Goal: Information Seeking & Learning: Learn about a topic

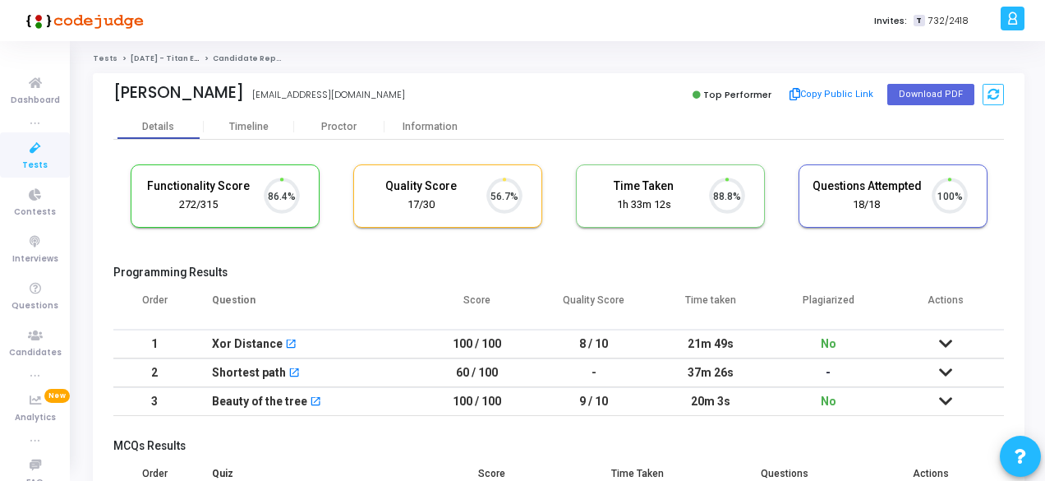
scroll to position [35, 41]
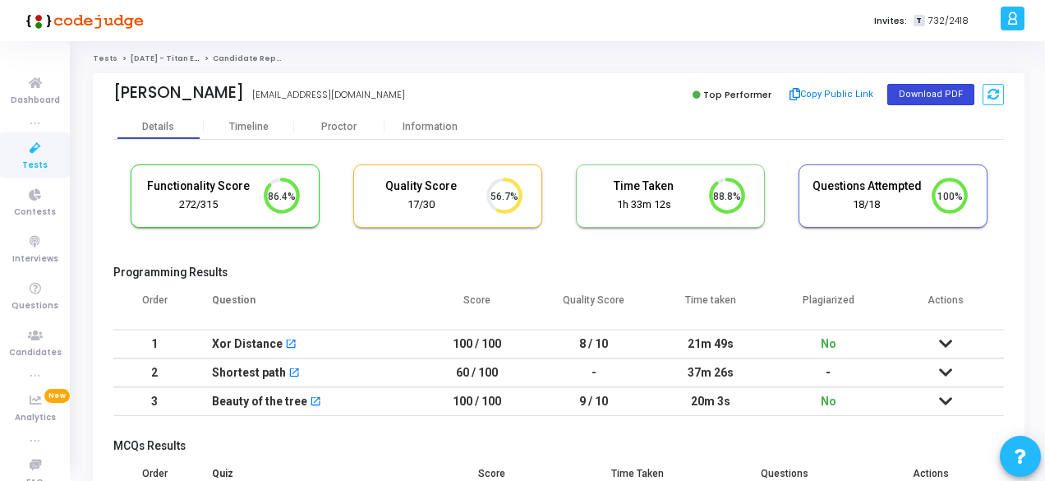
click at [915, 89] on button "Download PDF" at bounding box center [930, 94] width 87 height 21
click at [909, 94] on button "Download PDF" at bounding box center [930, 94] width 87 height 21
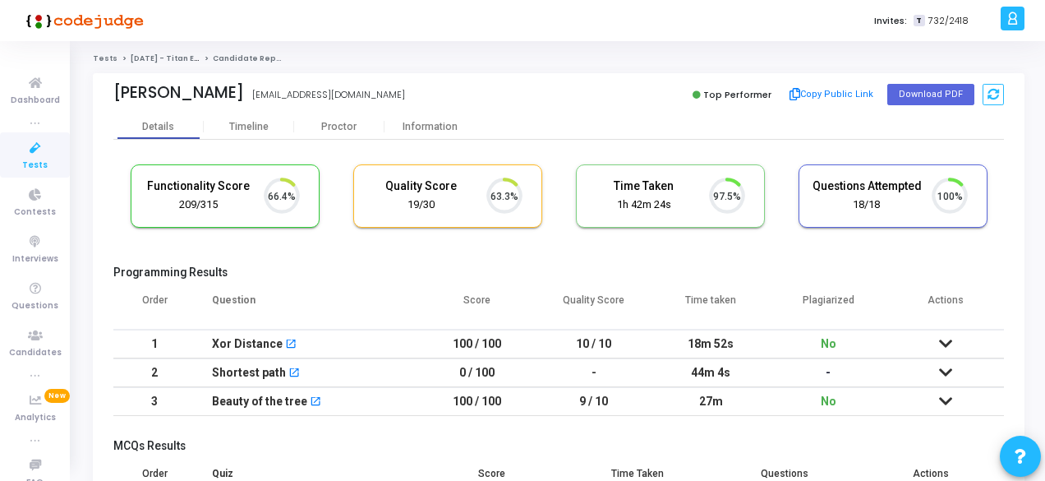
scroll to position [35, 41]
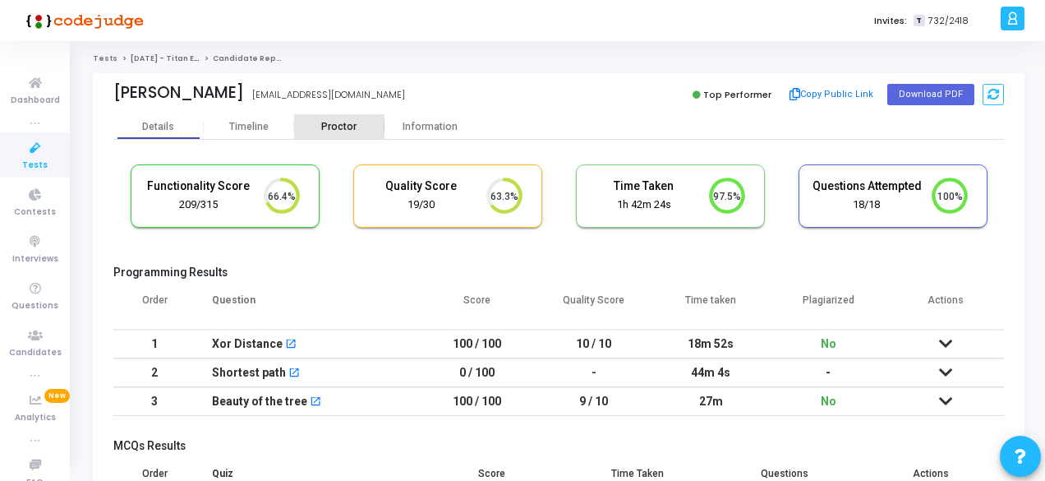
click at [332, 122] on div "Proctor" at bounding box center [339, 127] width 90 height 12
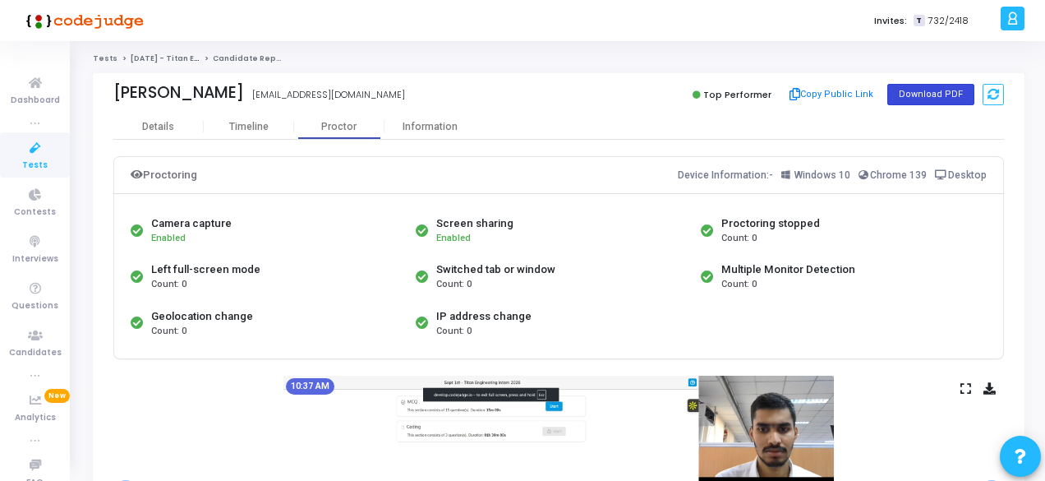
click at [943, 93] on button "Download PDF" at bounding box center [930, 94] width 87 height 21
click at [166, 127] on div "Details" at bounding box center [158, 127] width 32 height 12
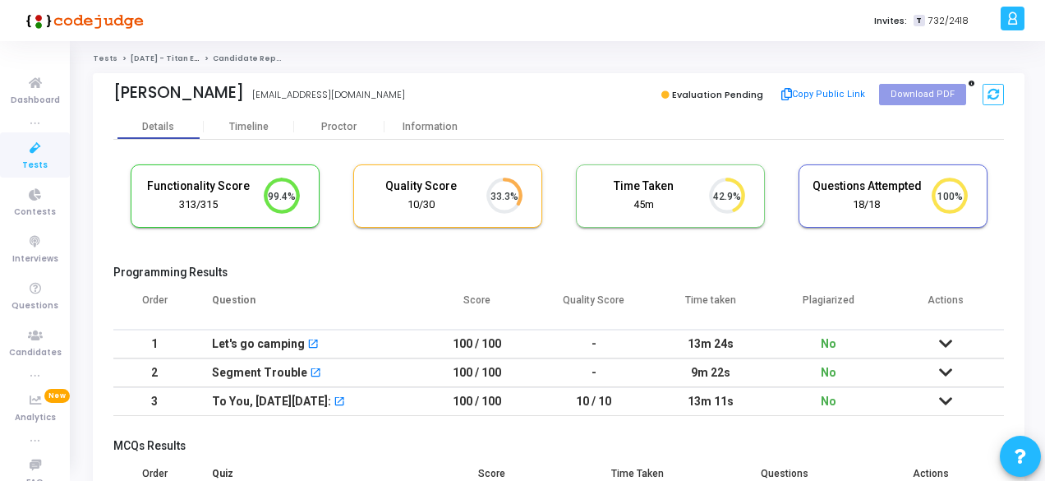
click at [330, 140] on div "Functionality Score 313/315 99.4% Quality Score 10/30 33.3% Time Taken calculat…" at bounding box center [558, 340] width 891 height 401
click at [332, 134] on div "Proctor" at bounding box center [339, 126] width 90 height 25
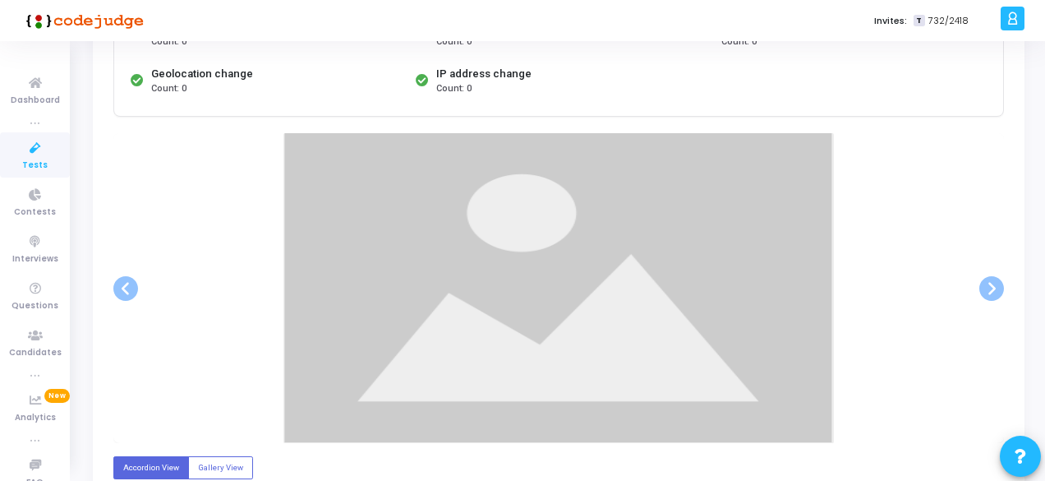
scroll to position [293, 0]
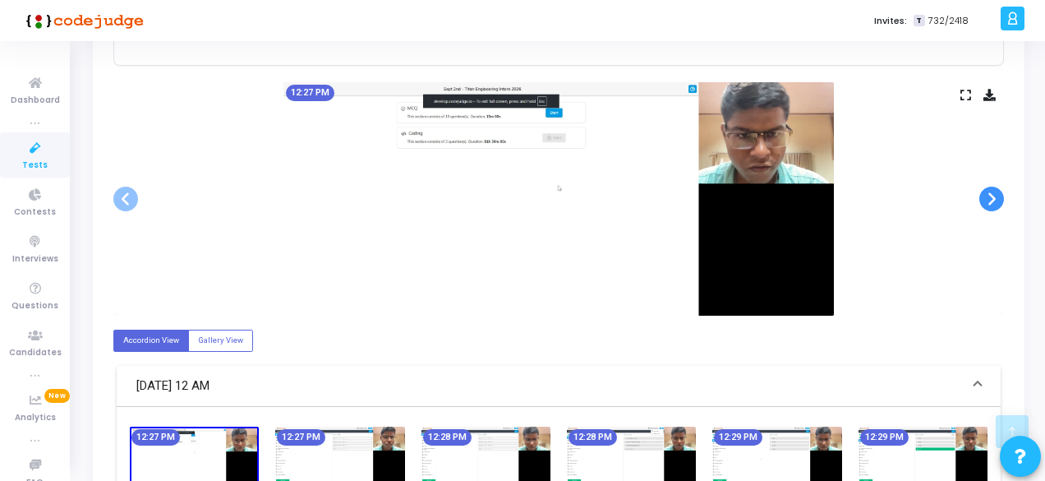
click at [997, 193] on span at bounding box center [991, 198] width 25 height 25
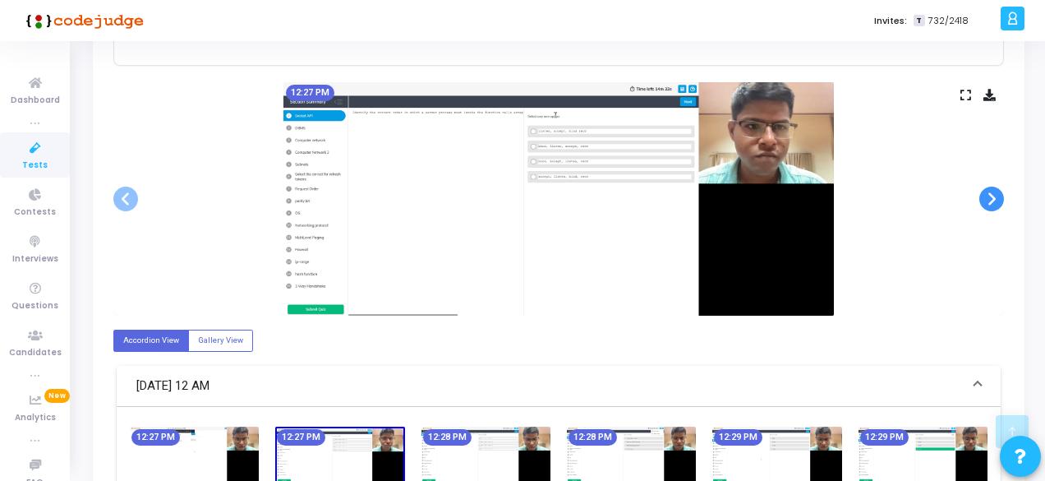
click at [997, 193] on span at bounding box center [991, 198] width 25 height 25
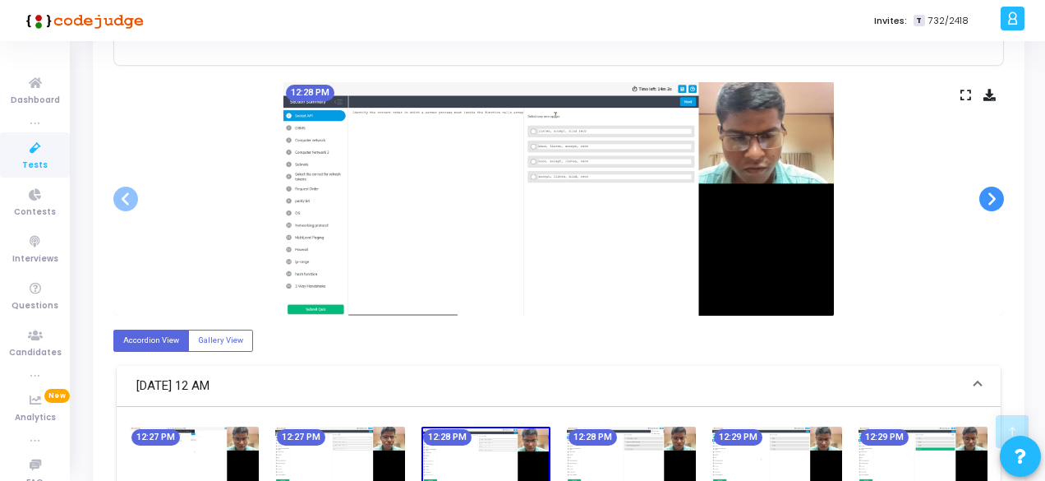
click at [997, 193] on span at bounding box center [991, 198] width 25 height 25
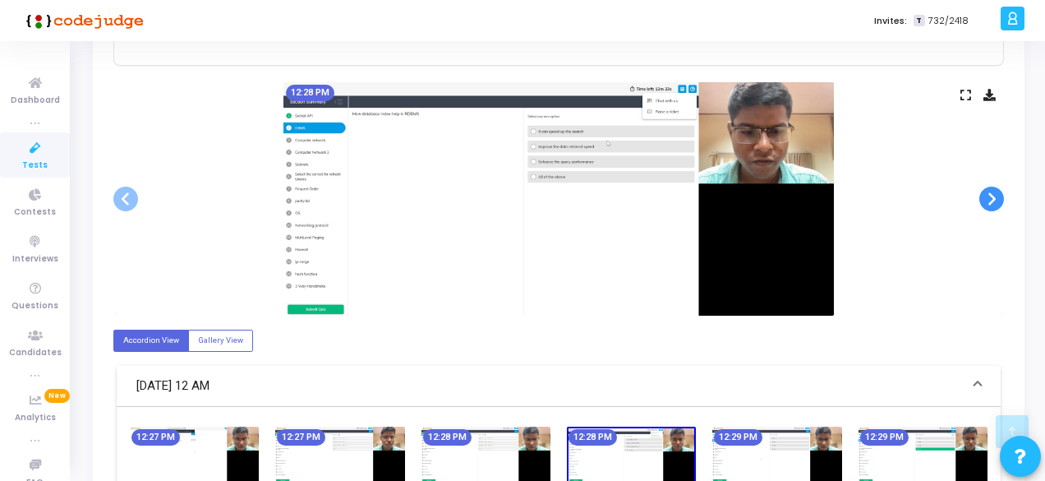
click at [997, 193] on span at bounding box center [991, 198] width 25 height 25
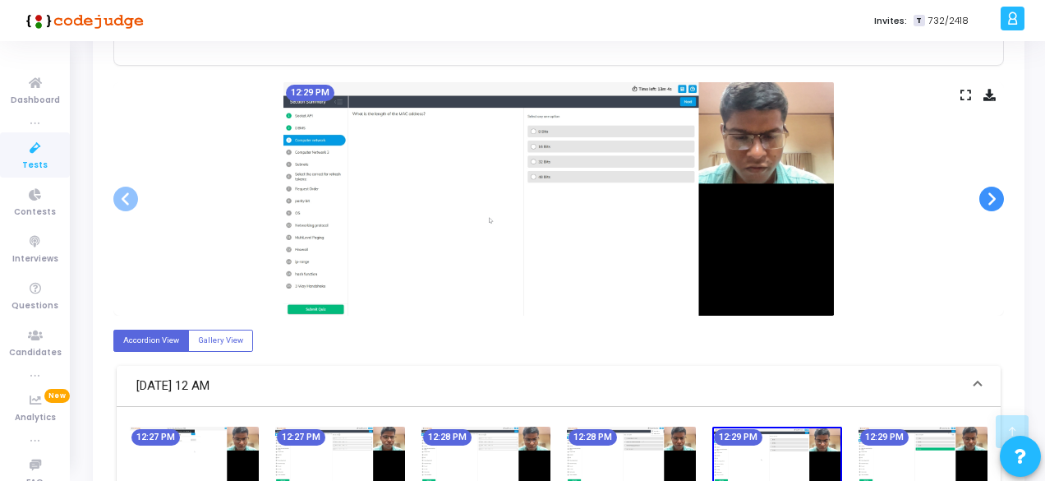
click at [997, 193] on span at bounding box center [991, 198] width 25 height 25
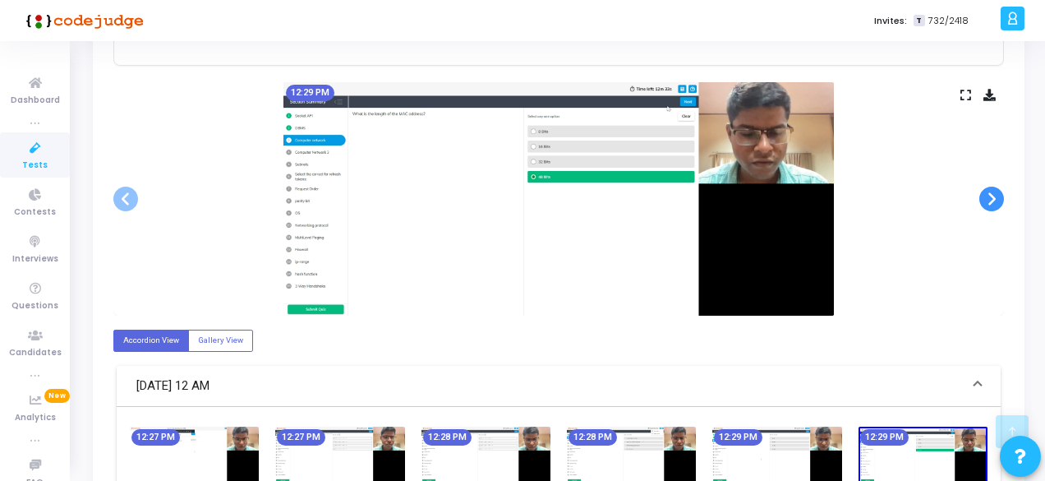
click at [997, 193] on span at bounding box center [991, 198] width 25 height 25
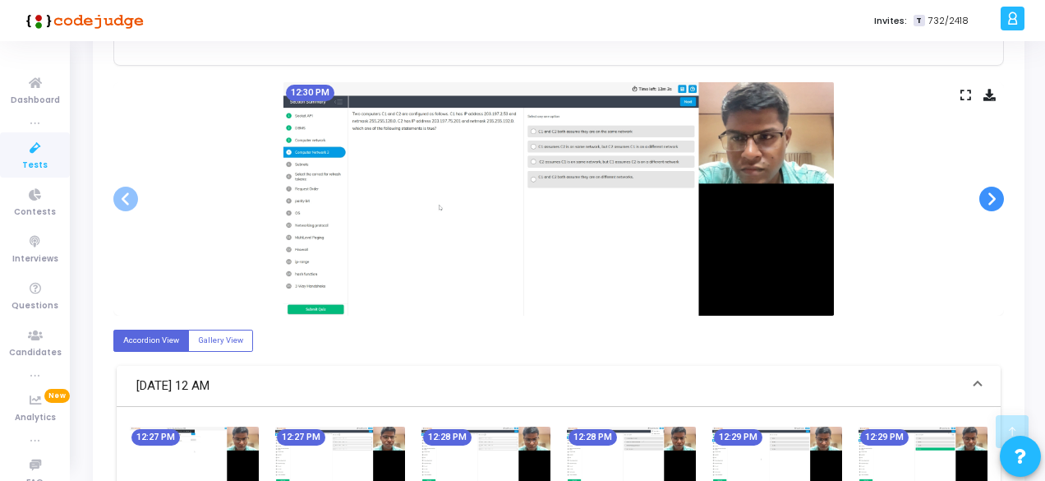
click at [997, 193] on span at bounding box center [991, 198] width 25 height 25
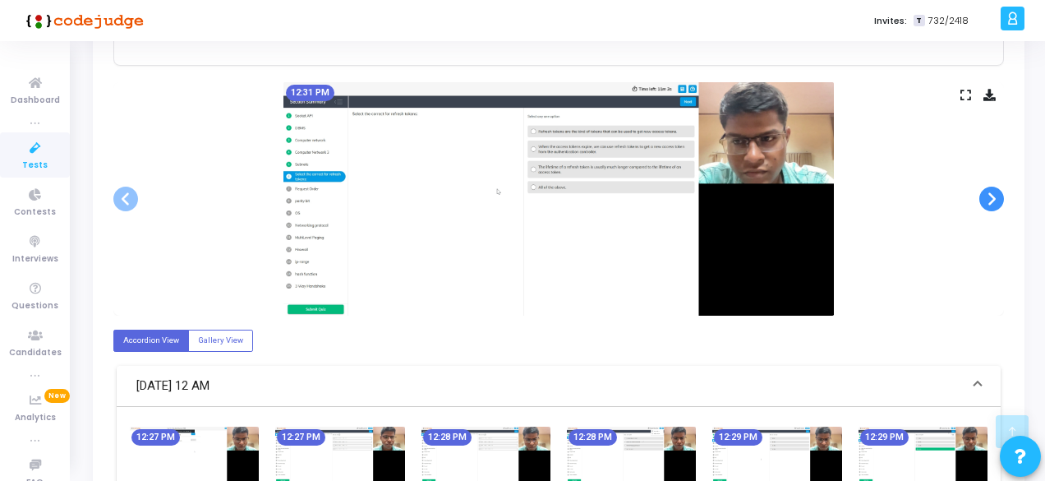
click at [997, 193] on span at bounding box center [991, 198] width 25 height 25
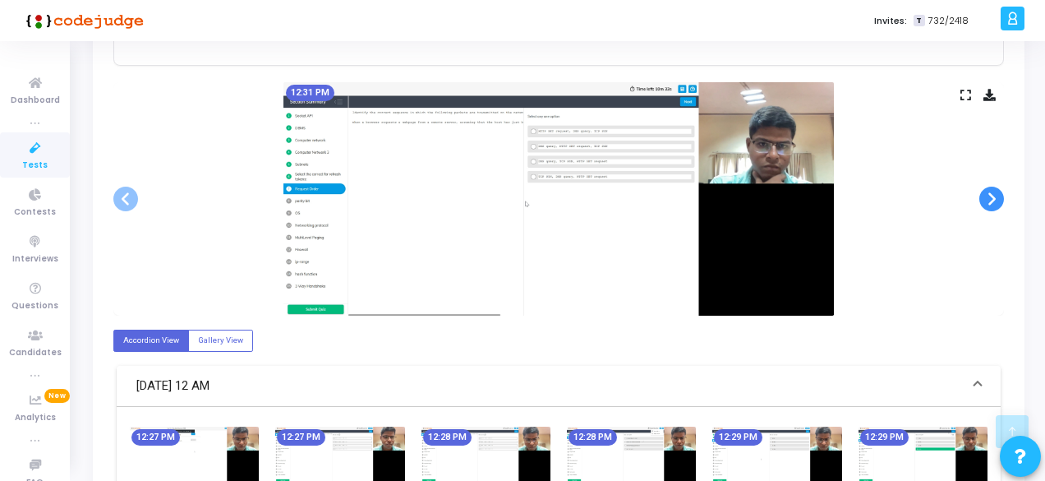
click at [989, 193] on span at bounding box center [991, 198] width 25 height 25
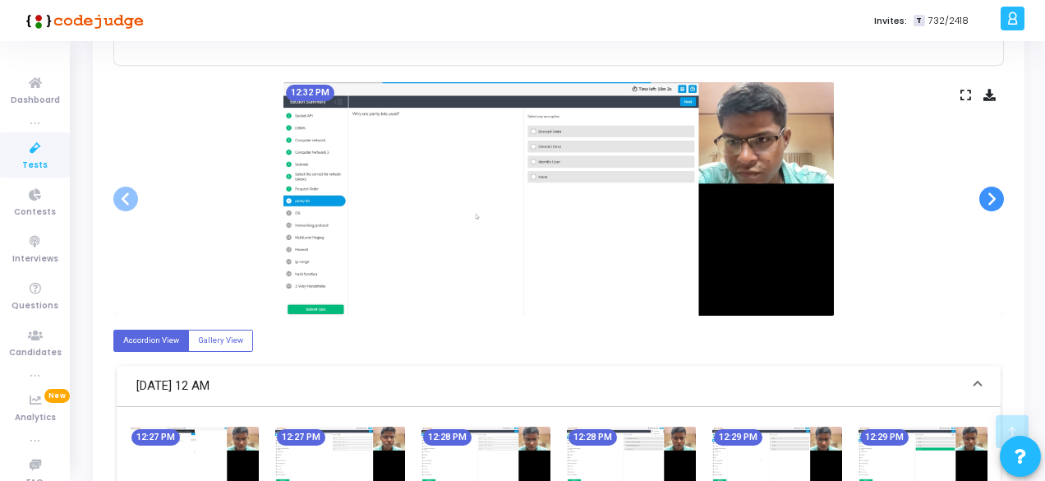
click at [989, 193] on span at bounding box center [991, 198] width 25 height 25
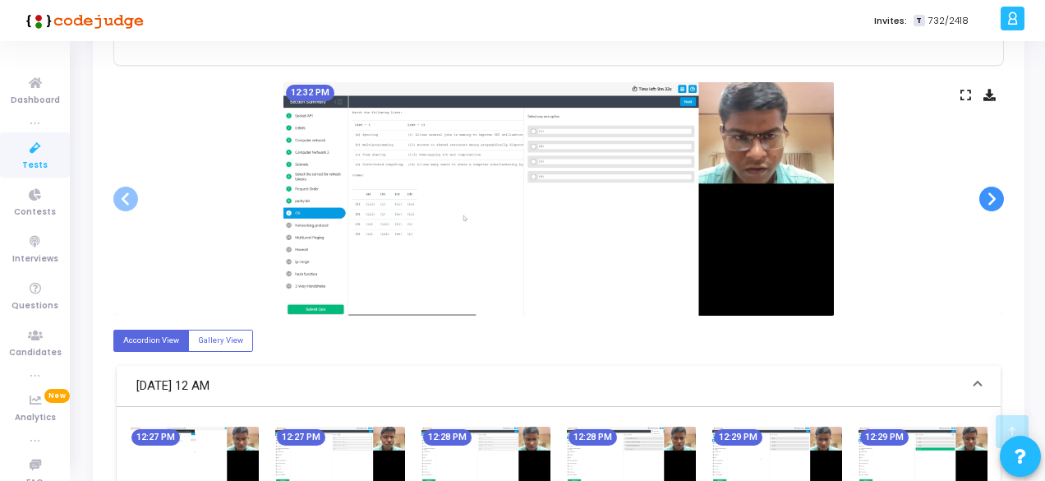
click at [989, 193] on span at bounding box center [991, 198] width 25 height 25
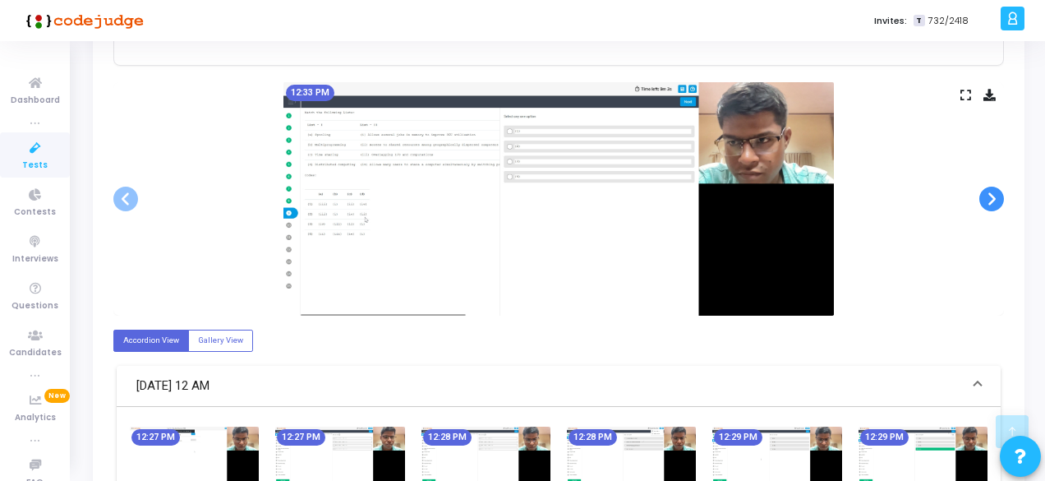
click at [989, 193] on span at bounding box center [991, 198] width 25 height 25
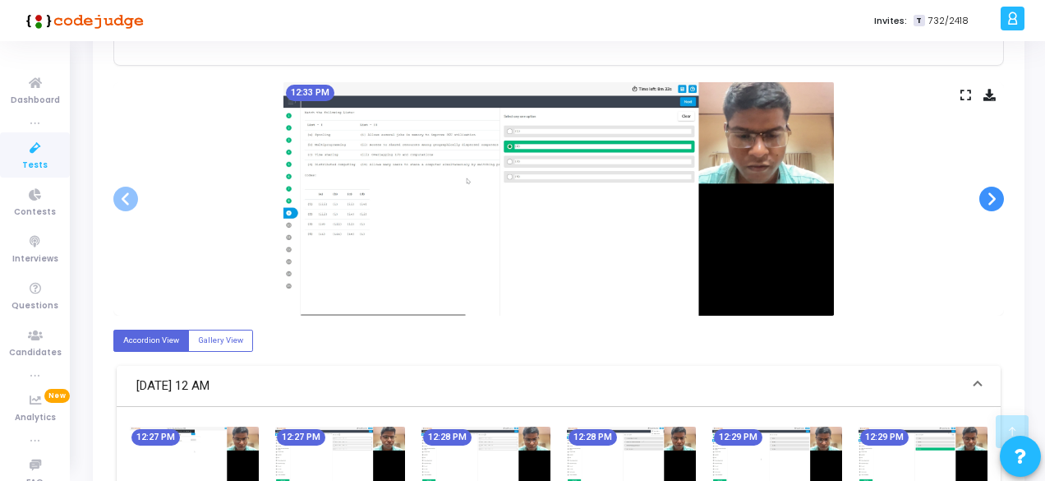
click at [989, 193] on span at bounding box center [991, 198] width 25 height 25
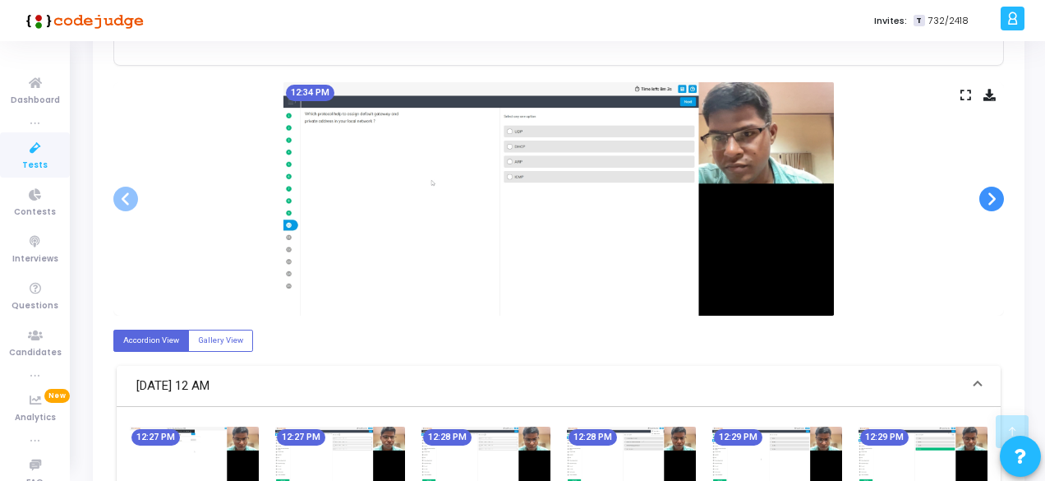
click at [989, 193] on span at bounding box center [991, 198] width 25 height 25
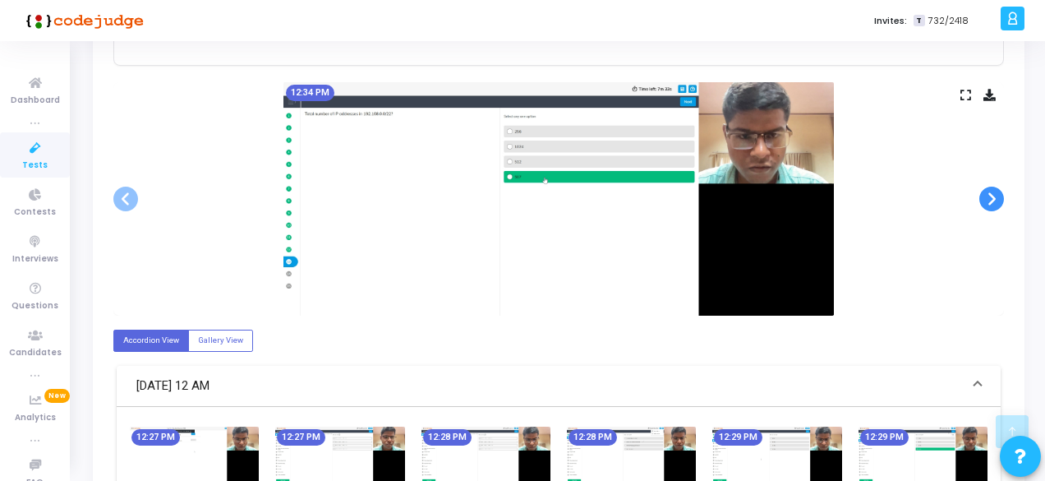
click at [989, 193] on span at bounding box center [991, 198] width 25 height 25
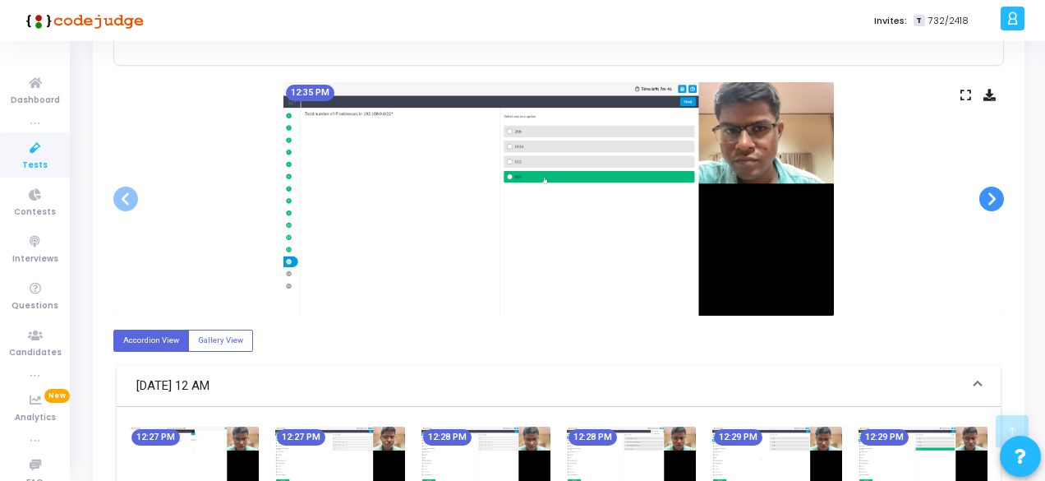
click at [989, 193] on span at bounding box center [991, 198] width 25 height 25
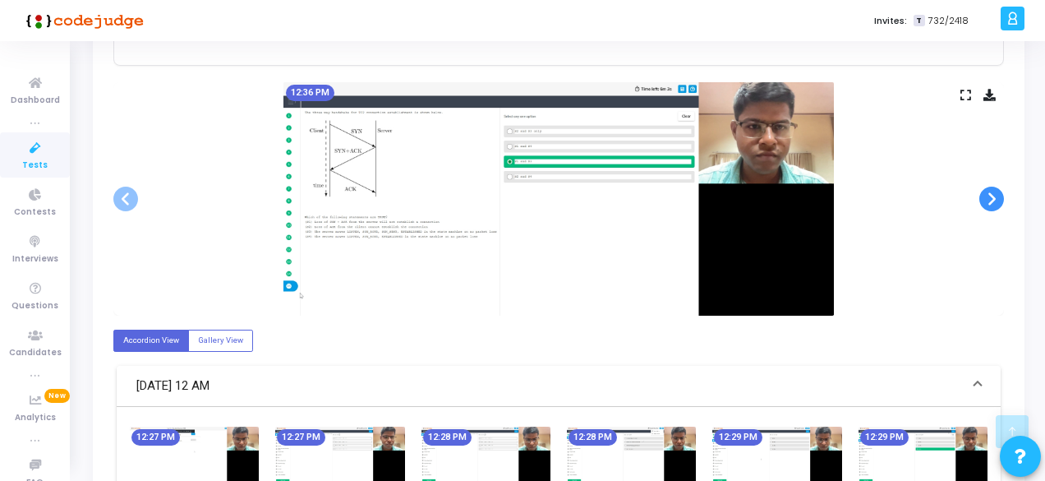
click at [989, 193] on span at bounding box center [991, 198] width 25 height 25
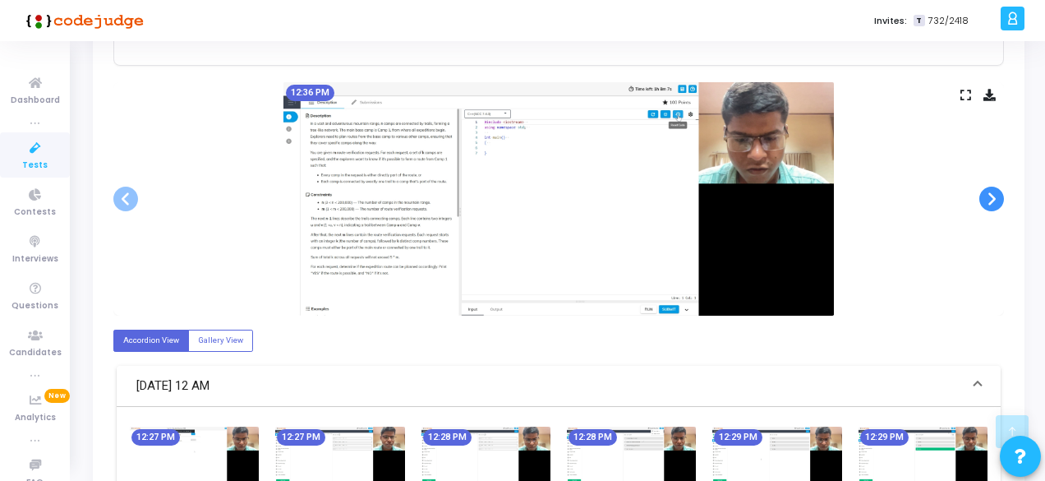
click at [989, 193] on span at bounding box center [991, 198] width 25 height 25
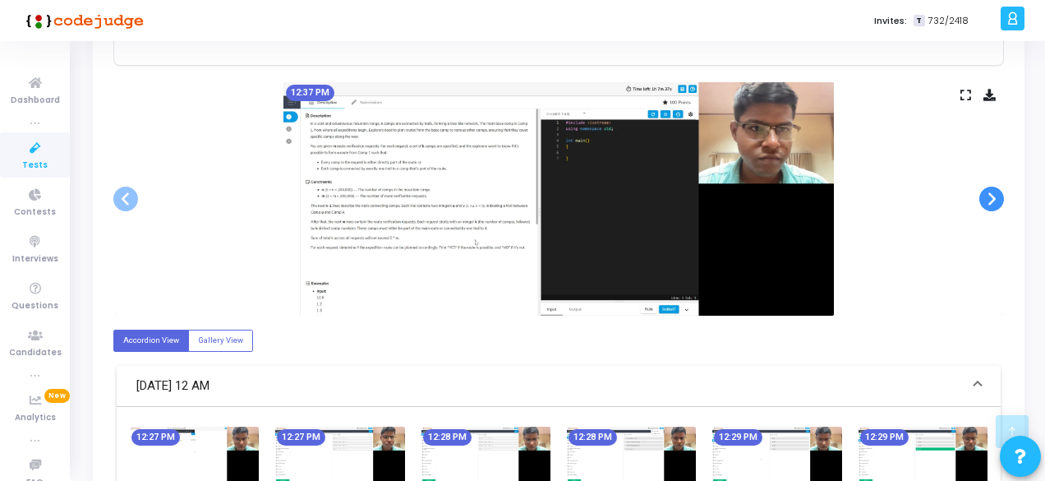
click at [989, 193] on span at bounding box center [991, 198] width 25 height 25
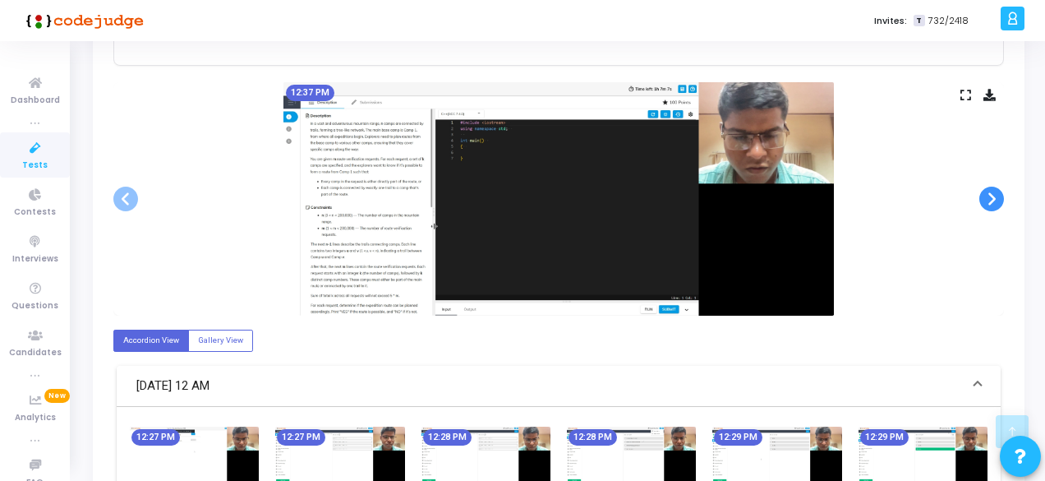
click at [989, 193] on span at bounding box center [991, 198] width 25 height 25
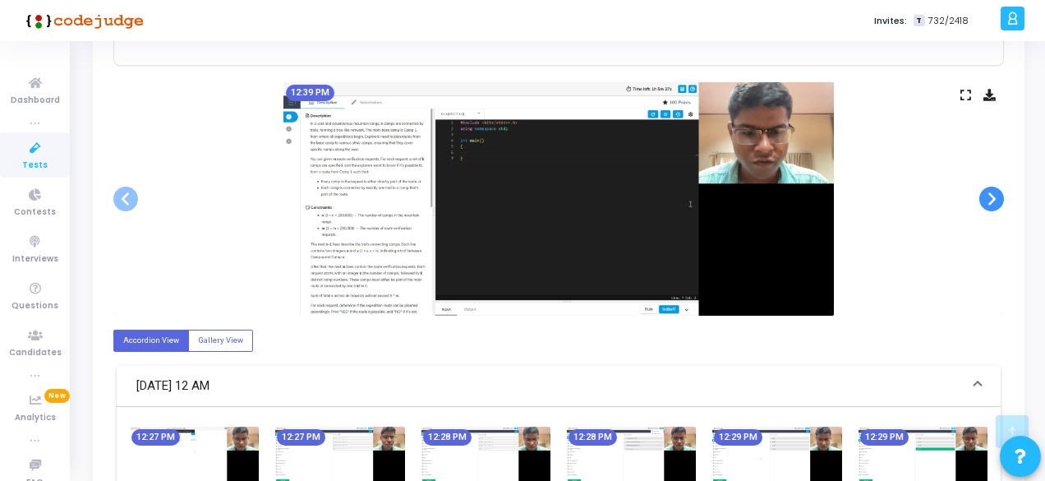
click at [989, 193] on span at bounding box center [991, 198] width 25 height 25
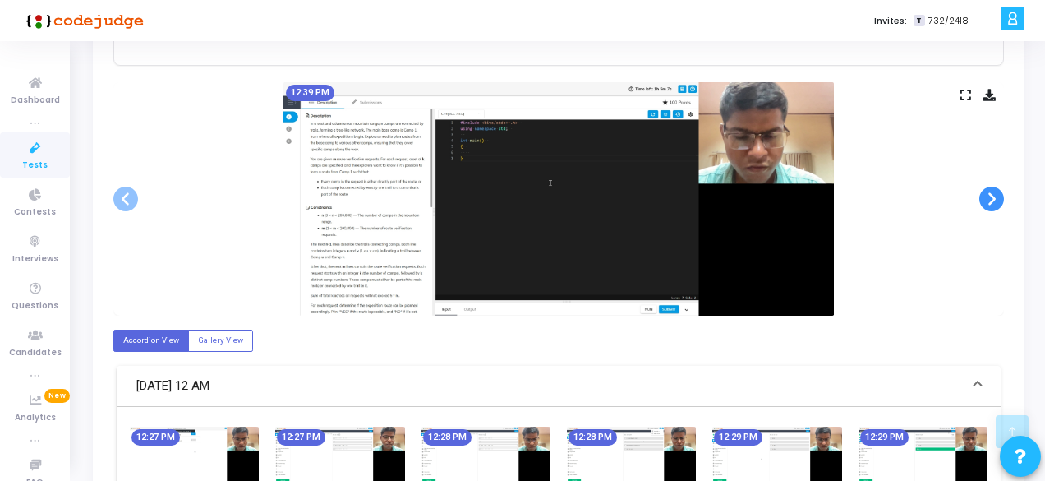
click at [989, 193] on span at bounding box center [991, 198] width 25 height 25
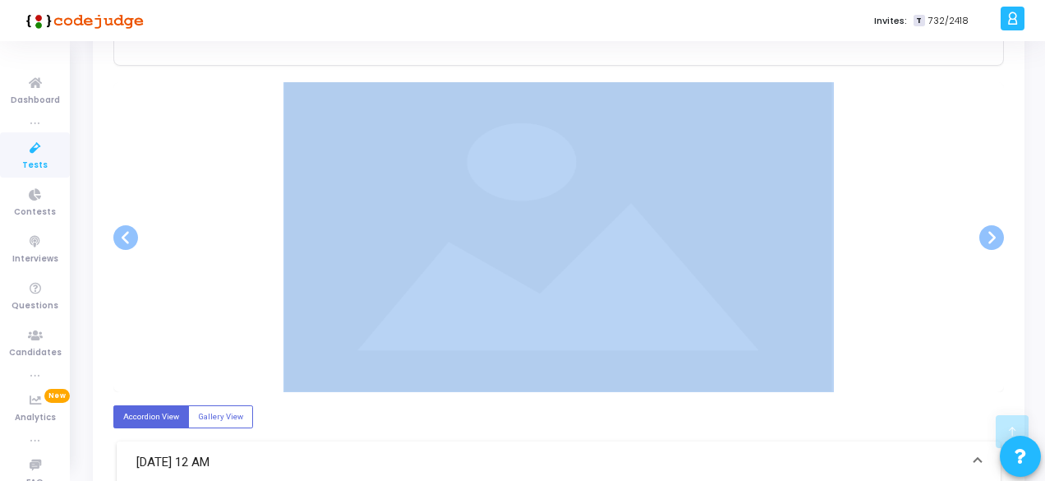
click at [989, 193] on div at bounding box center [558, 237] width 891 height 310
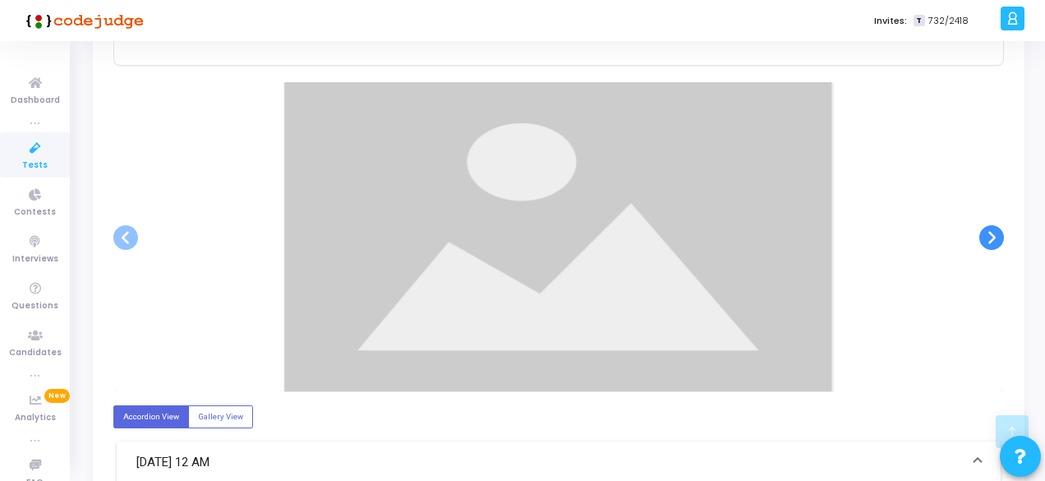
click at [988, 242] on span at bounding box center [991, 237] width 25 height 25
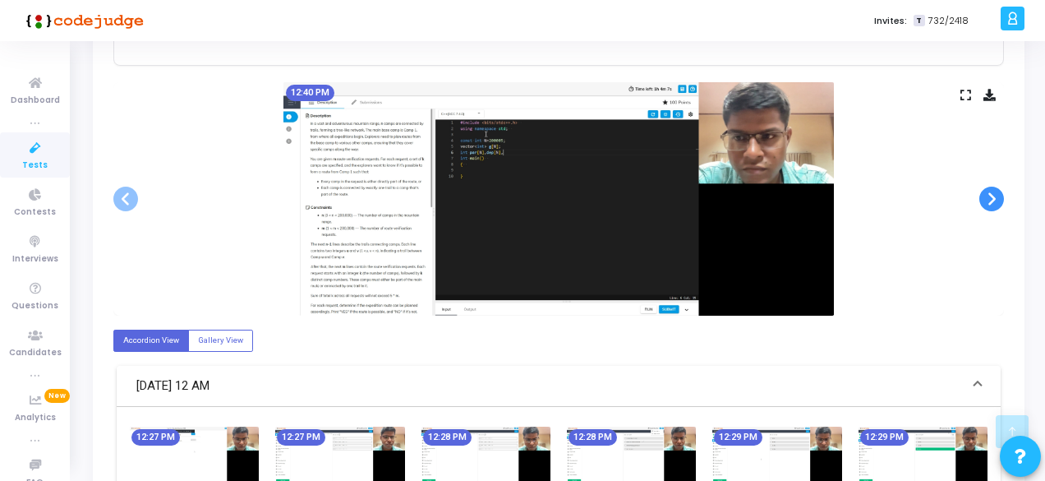
click at [988, 242] on div "12:40 PM" at bounding box center [558, 198] width 891 height 233
drag, startPoint x: 991, startPoint y: 214, endPoint x: 994, endPoint y: 196, distance: 18.4
click at [994, 196] on ngb-carousel "Slide 1 of 61 12:27 PM Slide 2 of 61 12:27 PM Slide 3 of 61 12:28 PM Slide 4 of…" at bounding box center [558, 198] width 891 height 233
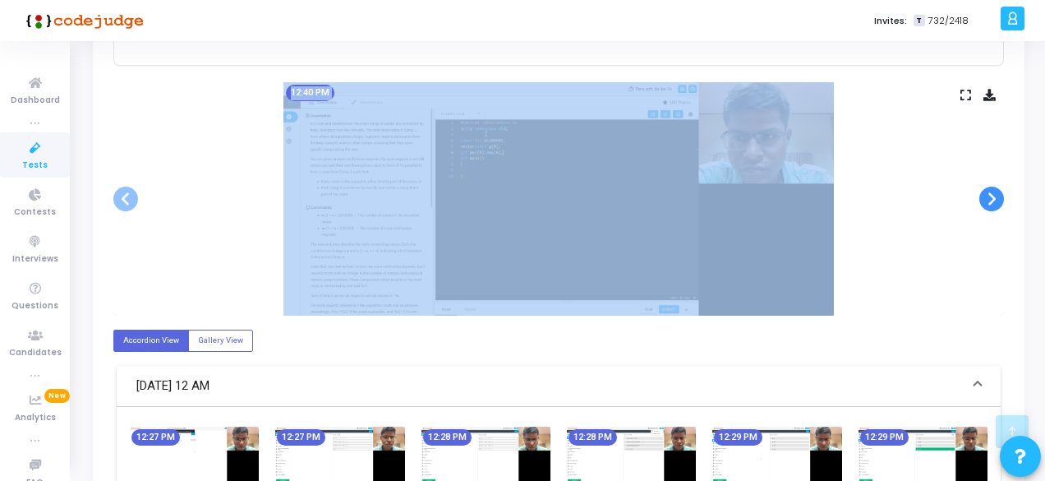
click at [994, 196] on span at bounding box center [991, 198] width 25 height 25
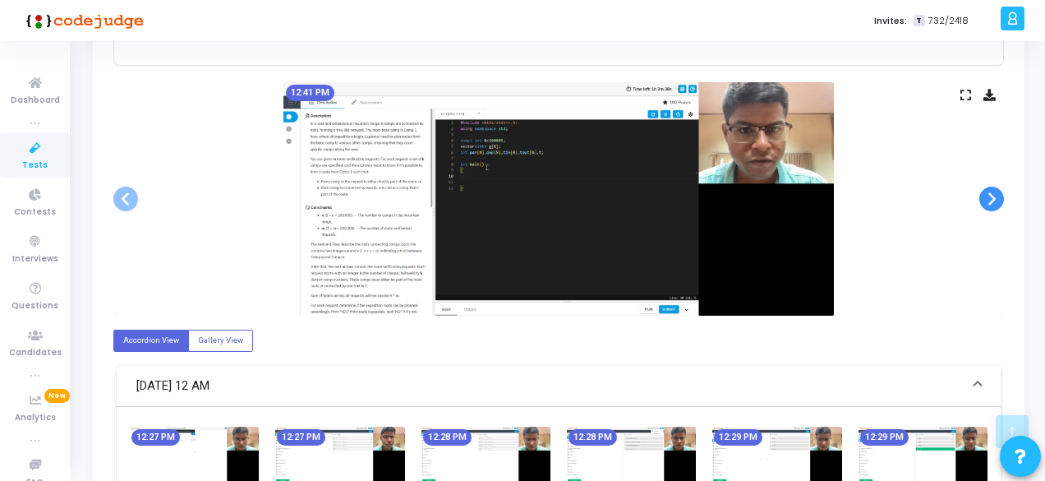
click at [994, 196] on span at bounding box center [991, 198] width 25 height 25
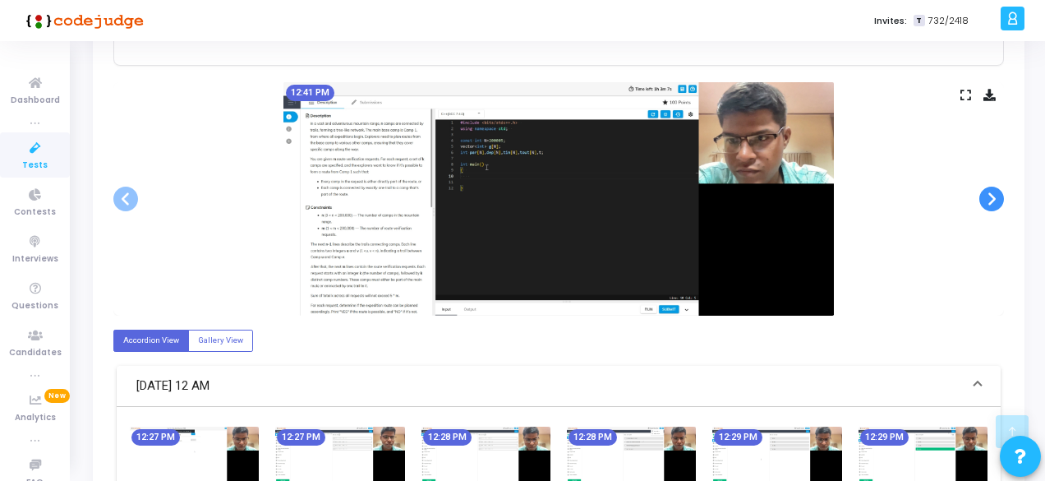
click at [994, 196] on span at bounding box center [991, 198] width 25 height 25
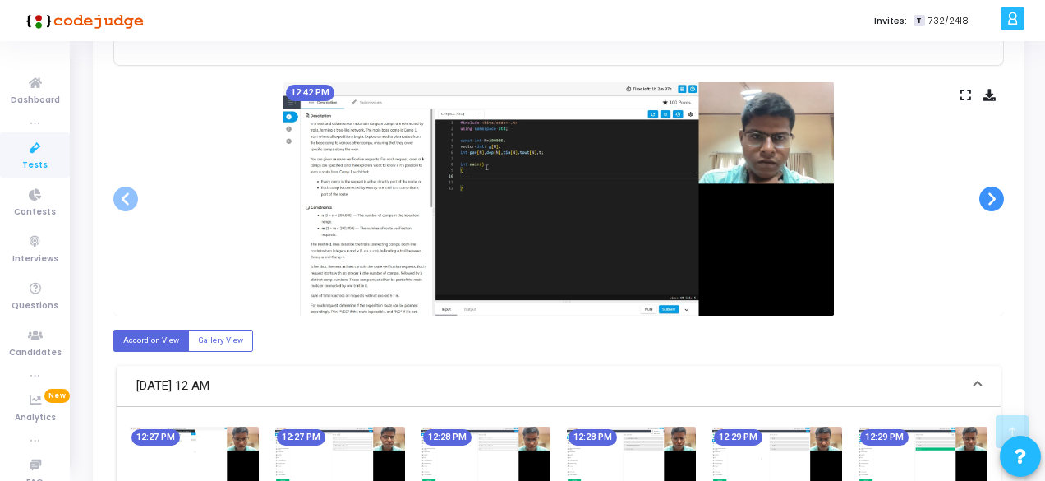
click at [994, 196] on span at bounding box center [991, 198] width 25 height 25
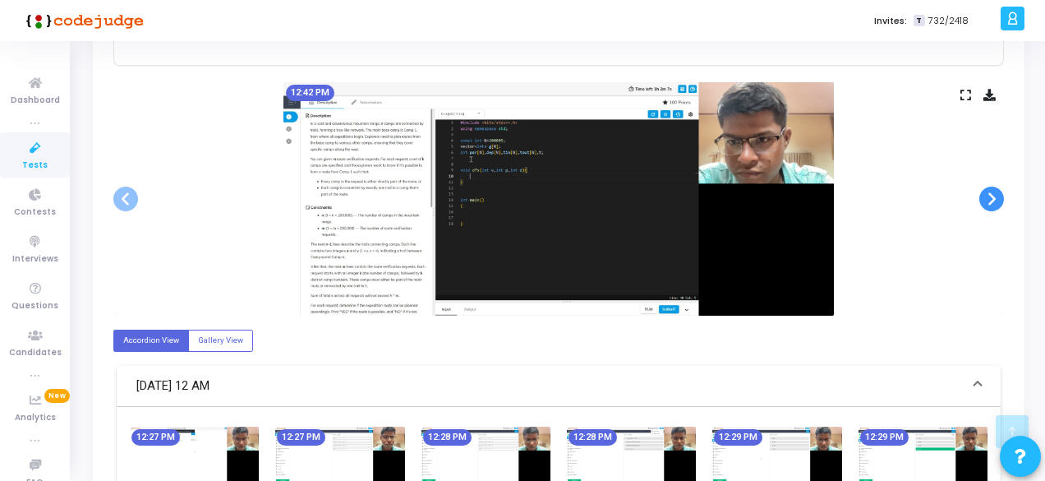
click at [994, 196] on span at bounding box center [991, 198] width 25 height 25
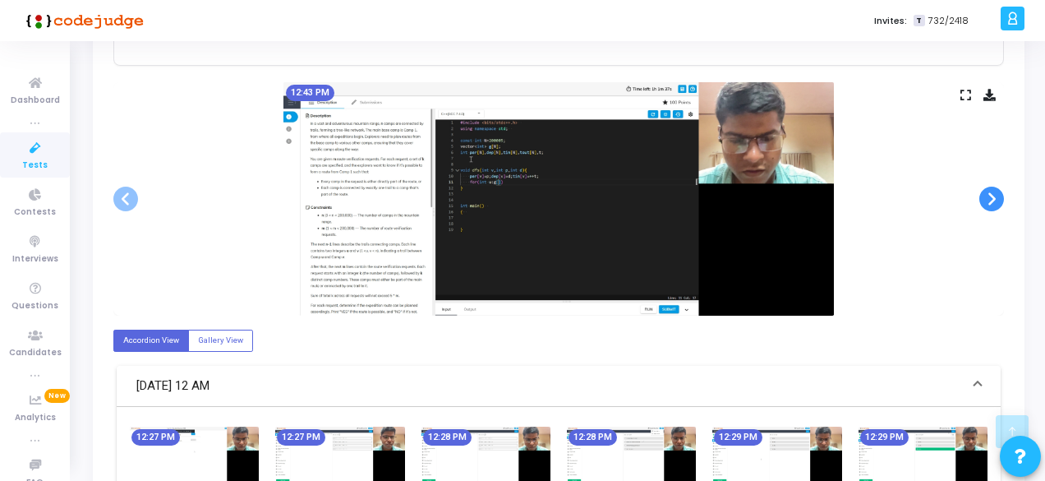
click at [994, 196] on span at bounding box center [991, 198] width 25 height 25
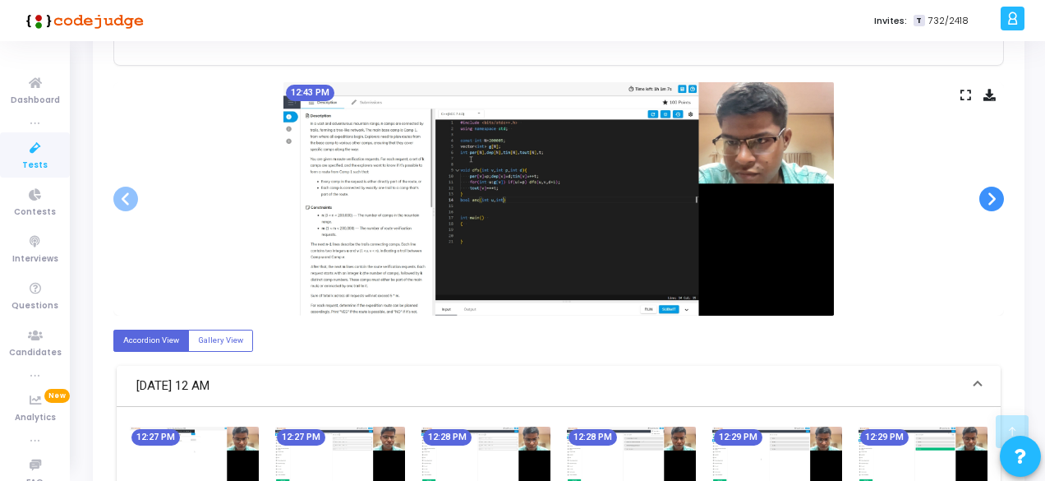
click at [994, 196] on span at bounding box center [991, 198] width 25 height 25
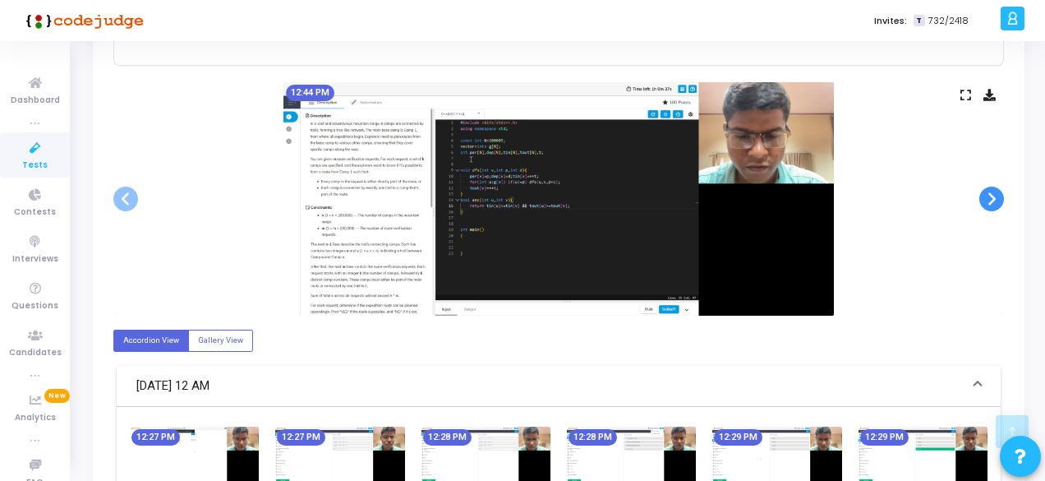
click at [994, 196] on span at bounding box center [991, 198] width 25 height 25
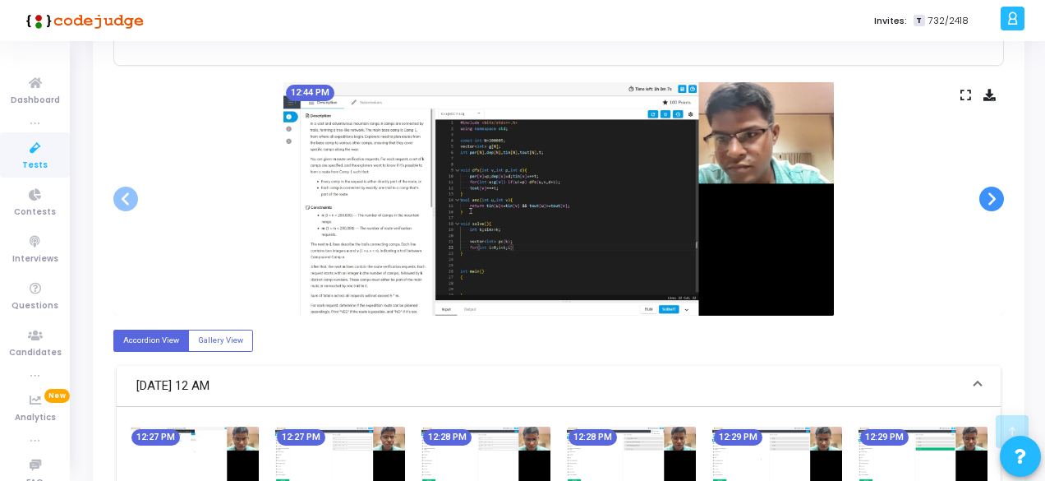
click at [994, 196] on span at bounding box center [991, 198] width 25 height 25
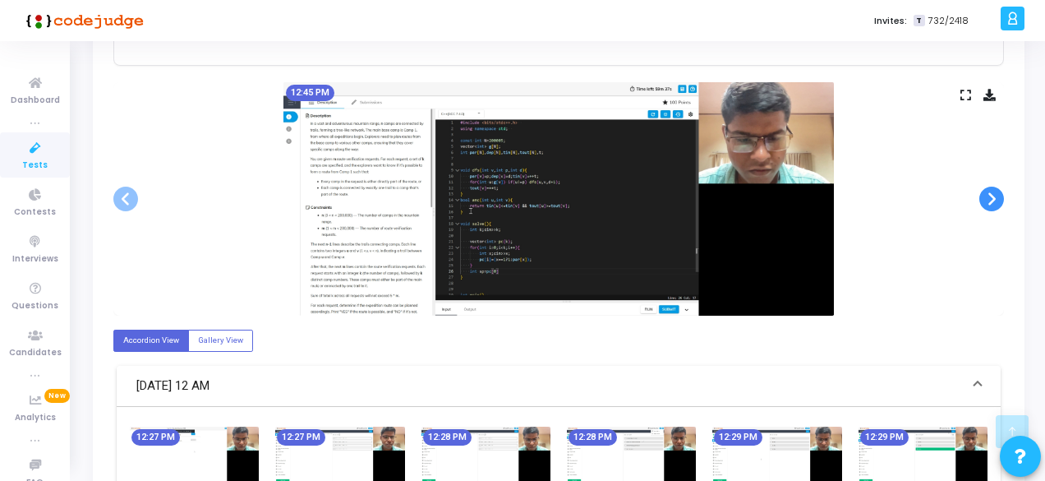
click at [994, 196] on span at bounding box center [991, 198] width 25 height 25
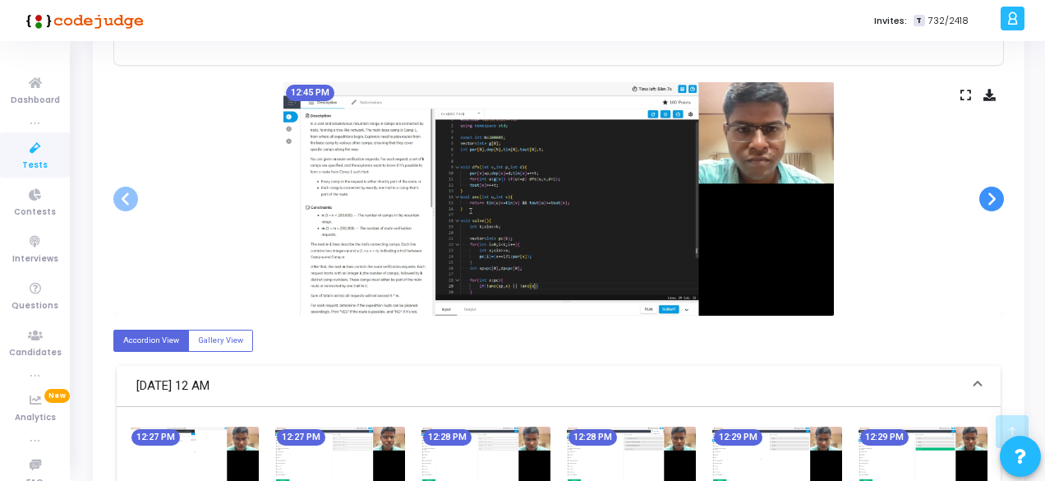
click at [994, 196] on span at bounding box center [991, 198] width 25 height 25
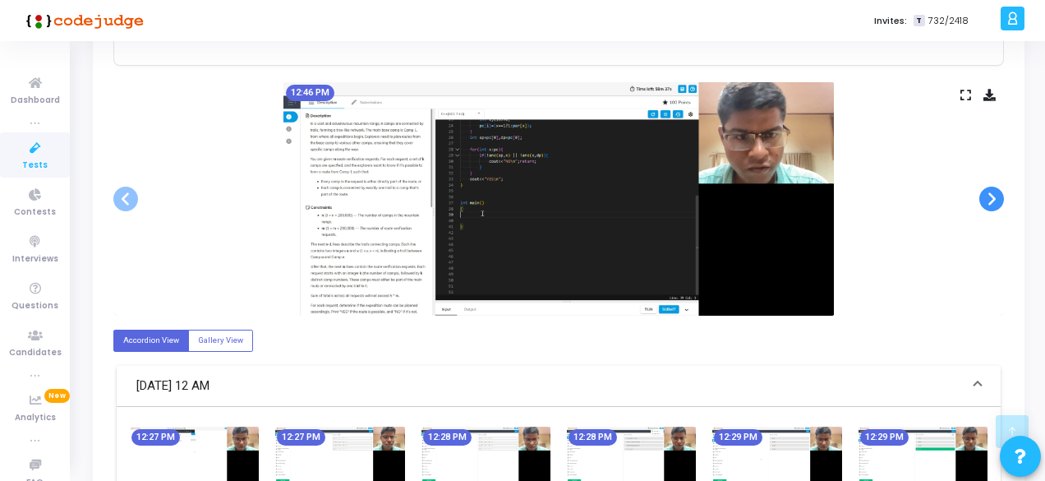
click at [994, 196] on span at bounding box center [991, 198] width 25 height 25
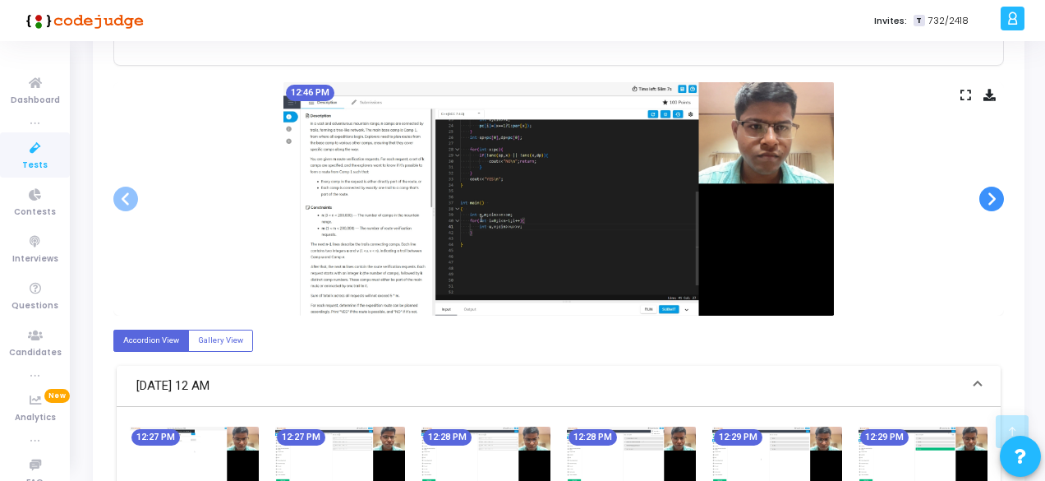
click at [994, 196] on span at bounding box center [991, 198] width 25 height 25
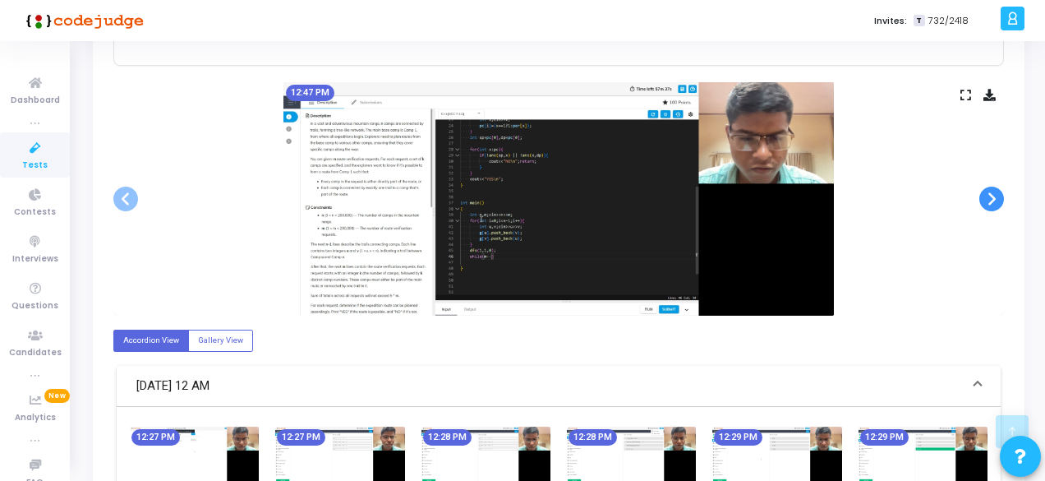
click at [994, 196] on span at bounding box center [991, 198] width 25 height 25
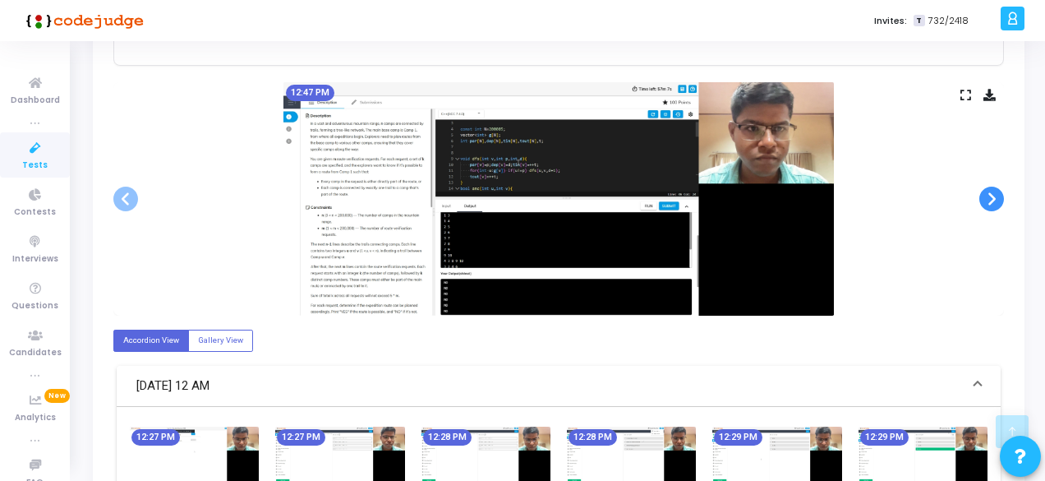
click at [994, 196] on span at bounding box center [991, 198] width 25 height 25
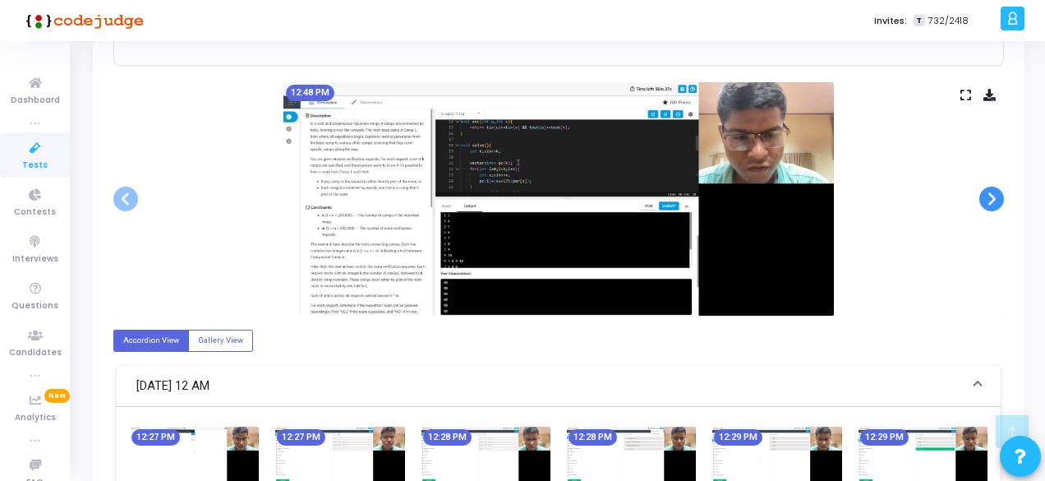
click at [994, 196] on span at bounding box center [991, 198] width 25 height 25
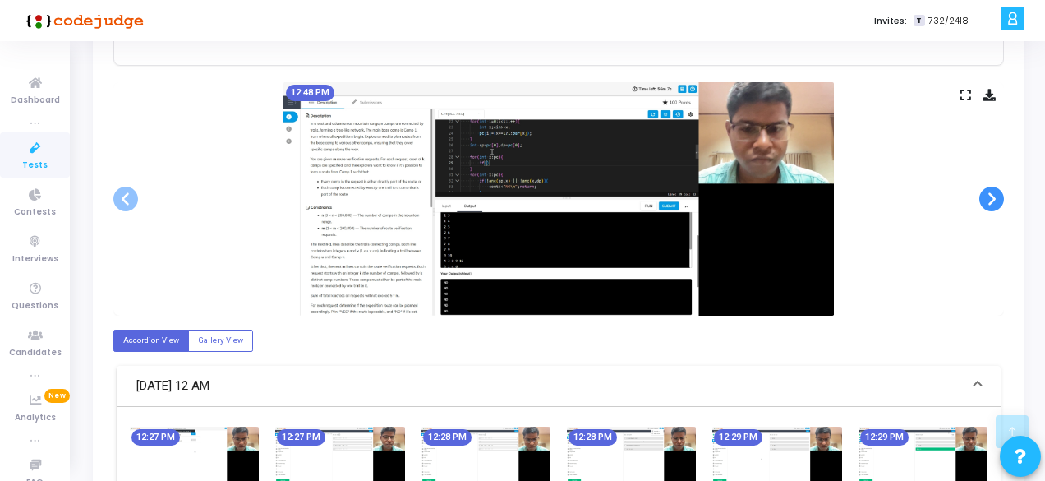
click at [994, 196] on span at bounding box center [991, 198] width 25 height 25
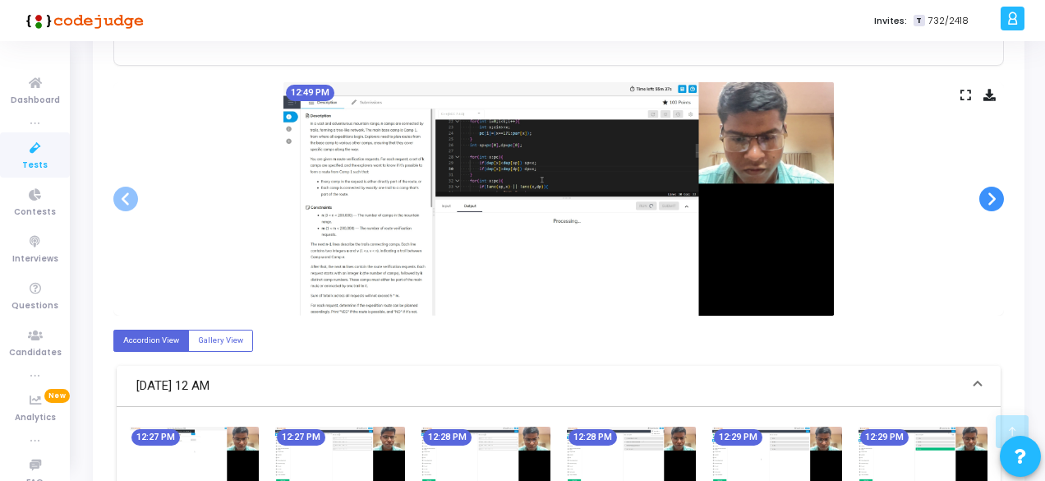
click at [994, 196] on span at bounding box center [991, 198] width 25 height 25
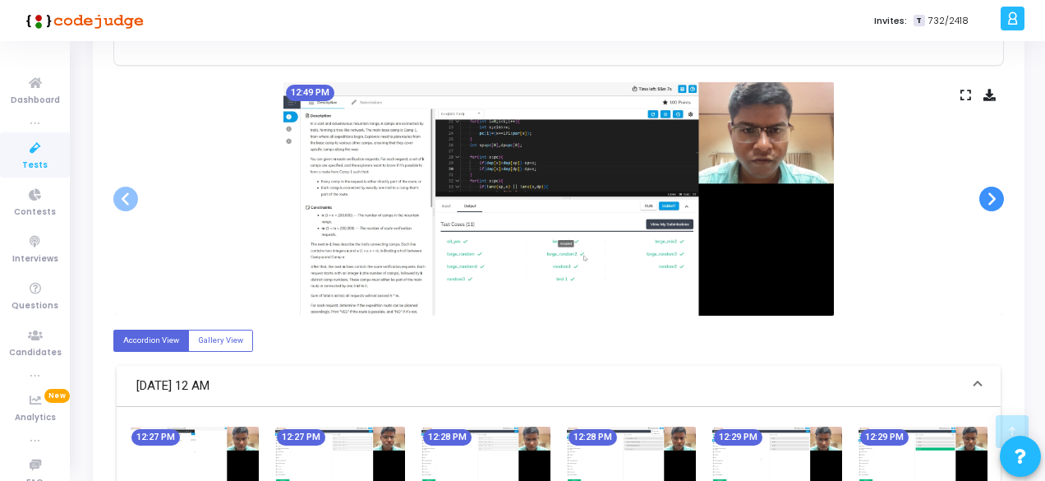
click at [994, 196] on span at bounding box center [991, 198] width 25 height 25
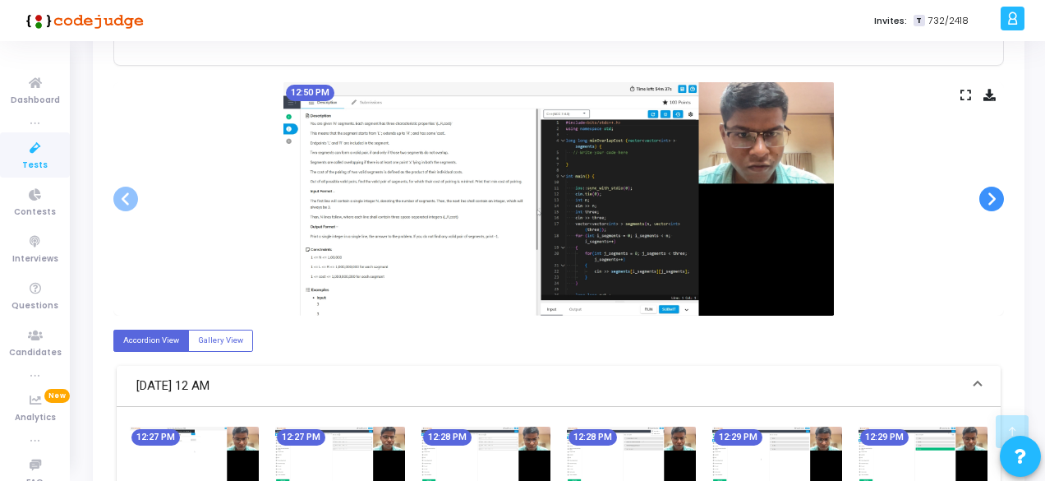
click at [994, 196] on span at bounding box center [991, 198] width 25 height 25
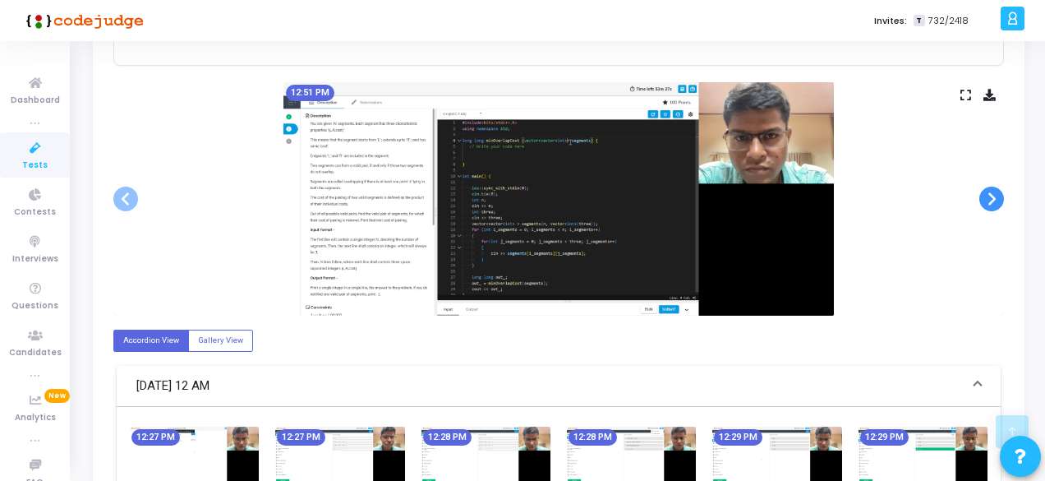
click at [994, 196] on span at bounding box center [991, 198] width 25 height 25
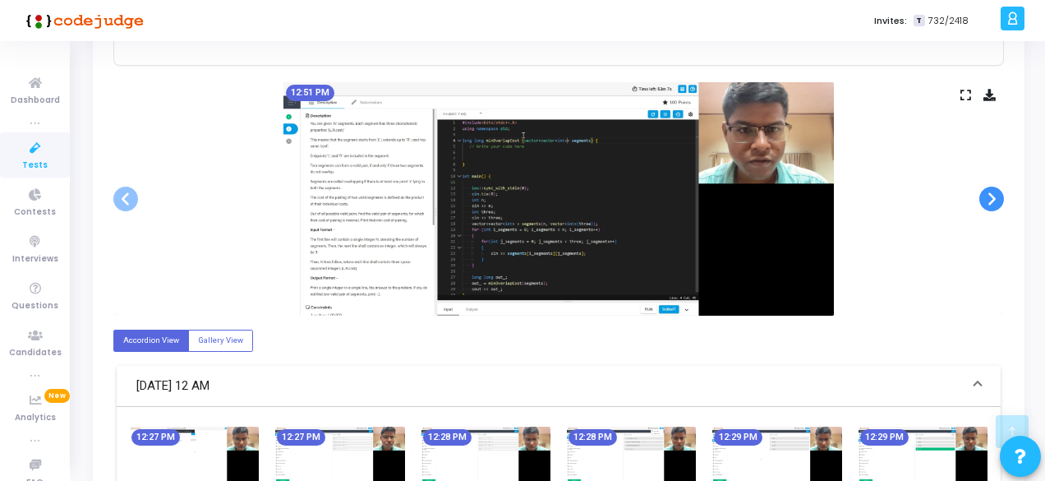
click at [994, 196] on span at bounding box center [991, 198] width 25 height 25
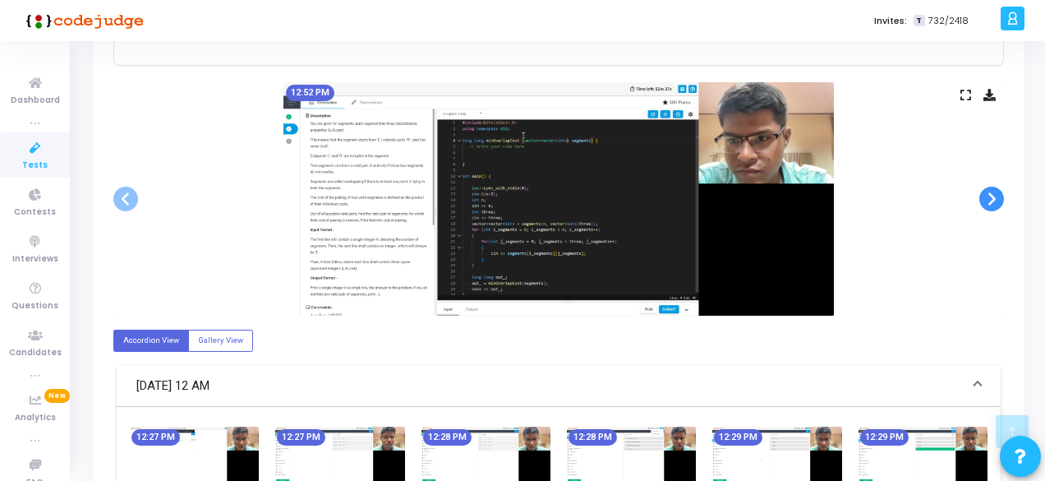
click at [994, 196] on span at bounding box center [991, 198] width 25 height 25
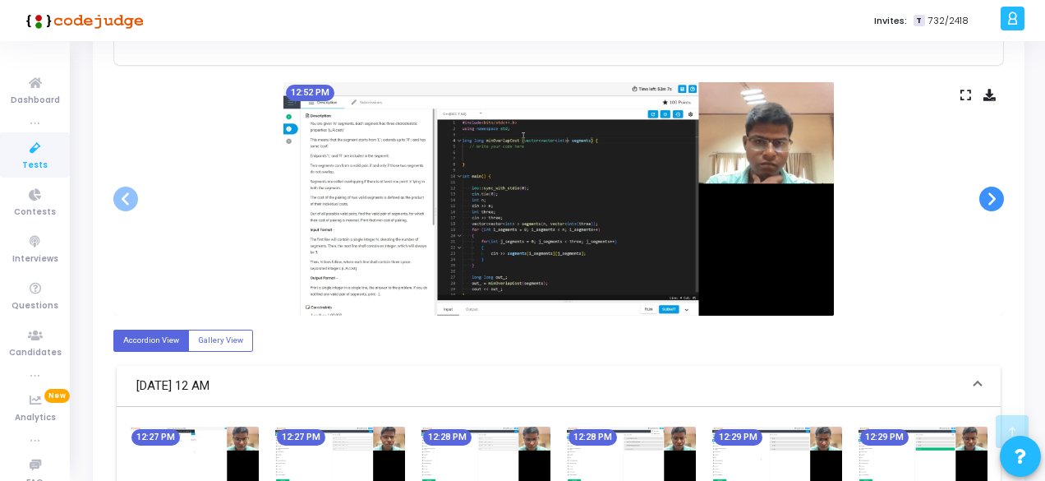
click at [994, 196] on span at bounding box center [991, 198] width 25 height 25
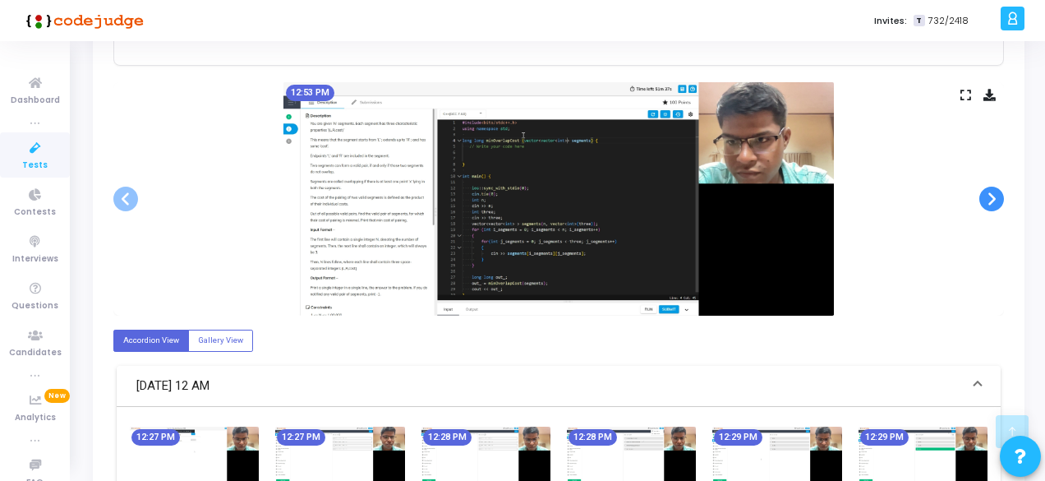
click at [994, 196] on span at bounding box center [991, 198] width 25 height 25
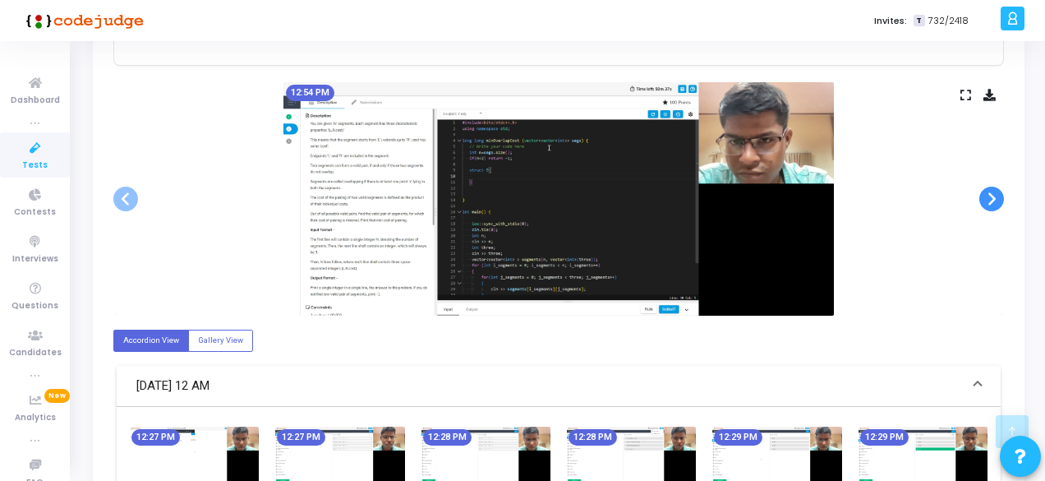
click at [994, 196] on span at bounding box center [991, 198] width 25 height 25
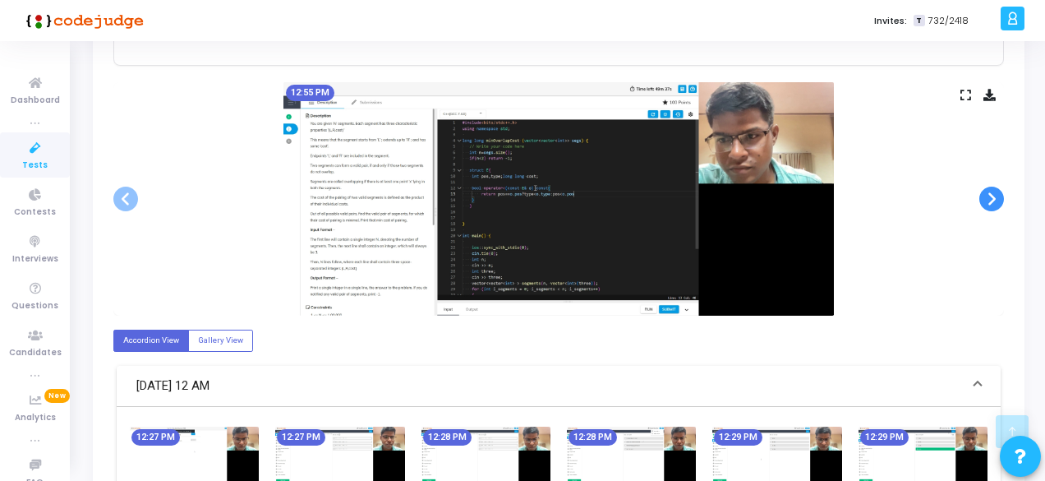
click at [994, 196] on span at bounding box center [991, 198] width 25 height 25
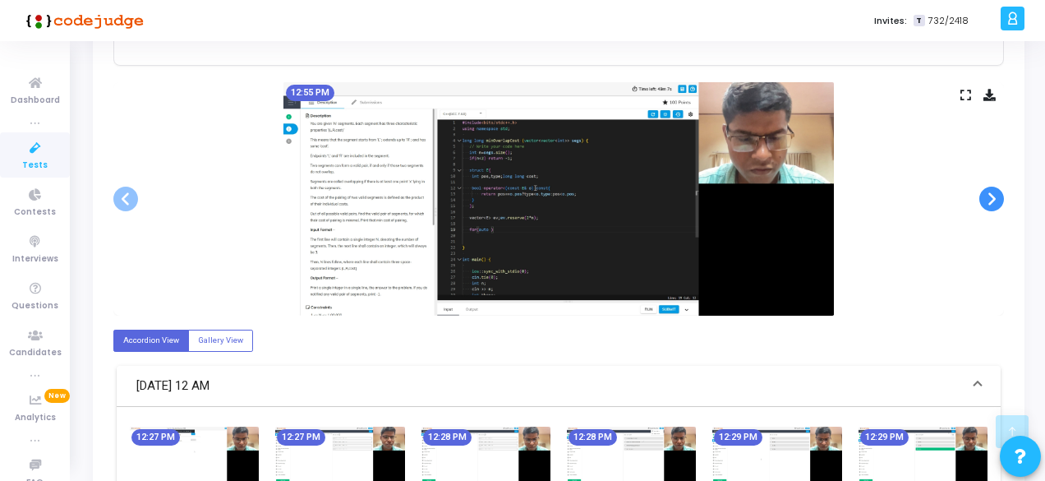
click at [994, 196] on span at bounding box center [991, 198] width 25 height 25
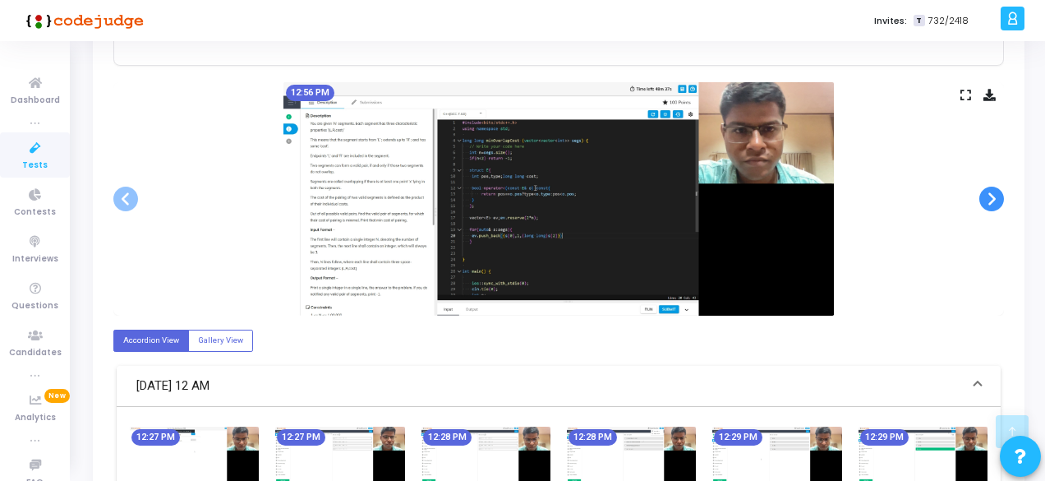
click at [994, 196] on span at bounding box center [991, 198] width 25 height 25
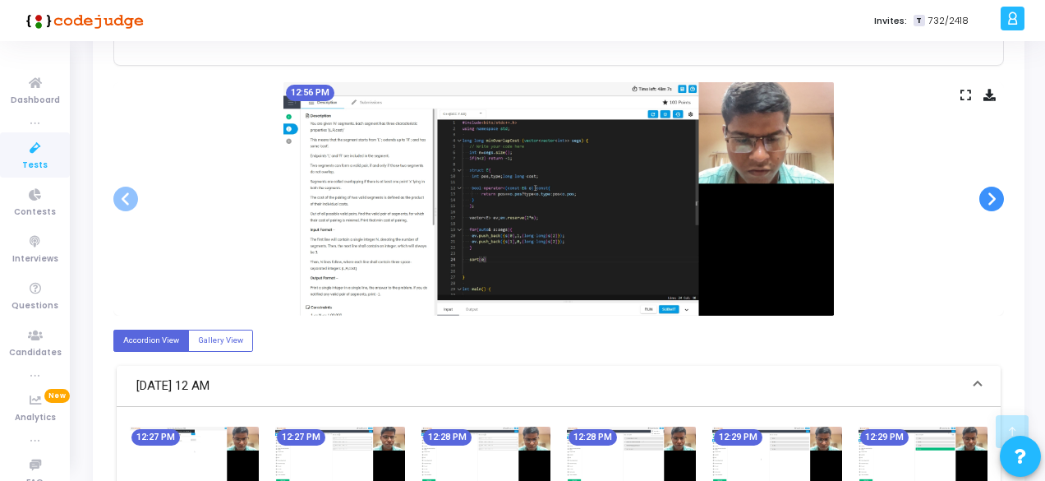
click at [994, 196] on span at bounding box center [991, 198] width 25 height 25
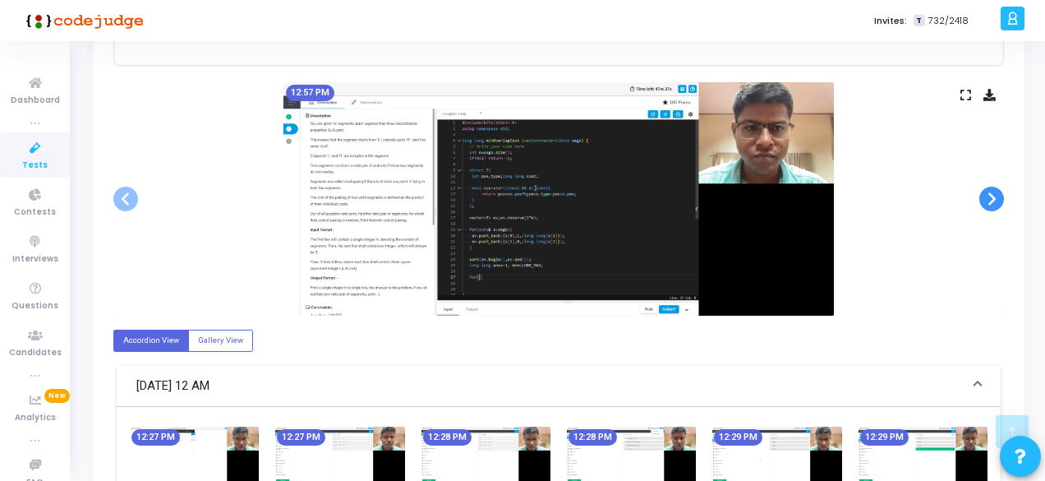
click at [994, 196] on span at bounding box center [991, 198] width 25 height 25
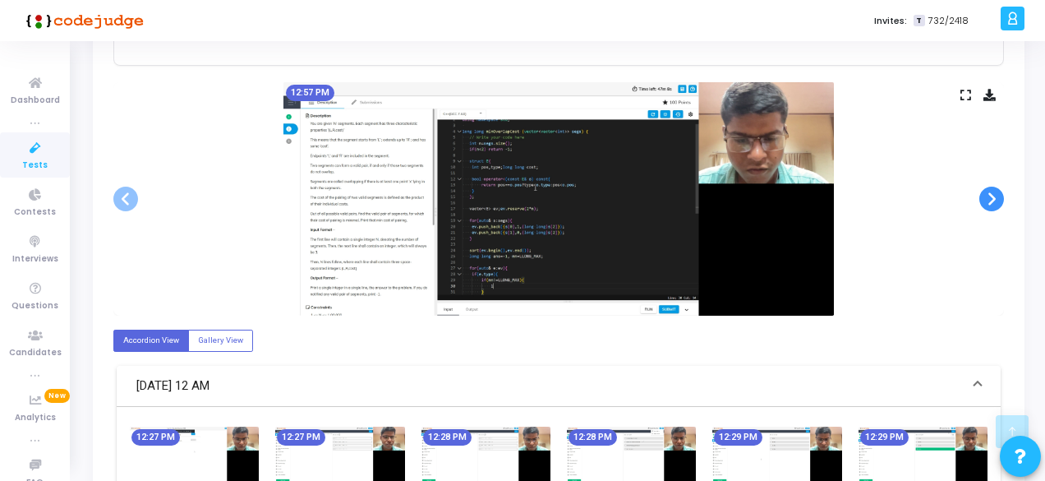
click at [994, 196] on span at bounding box center [991, 198] width 25 height 25
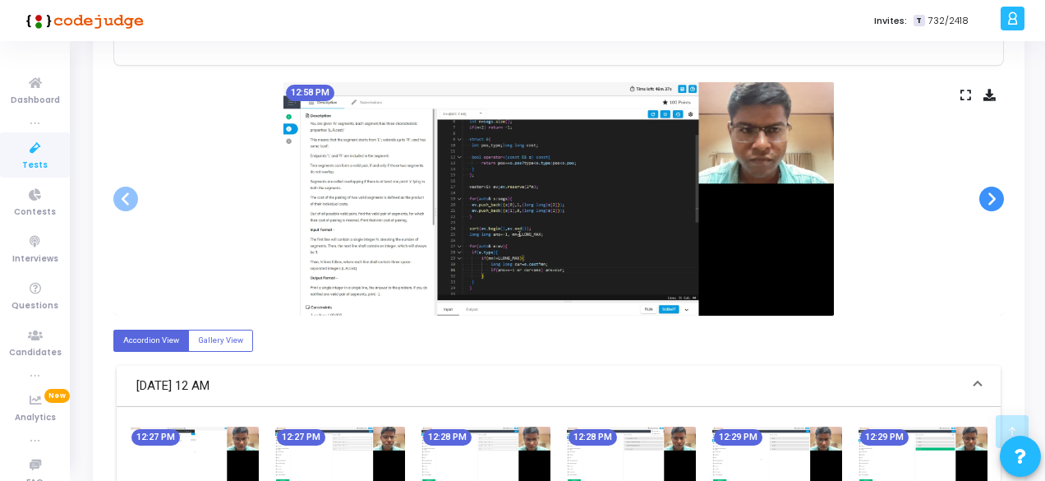
click at [994, 196] on span at bounding box center [991, 198] width 25 height 25
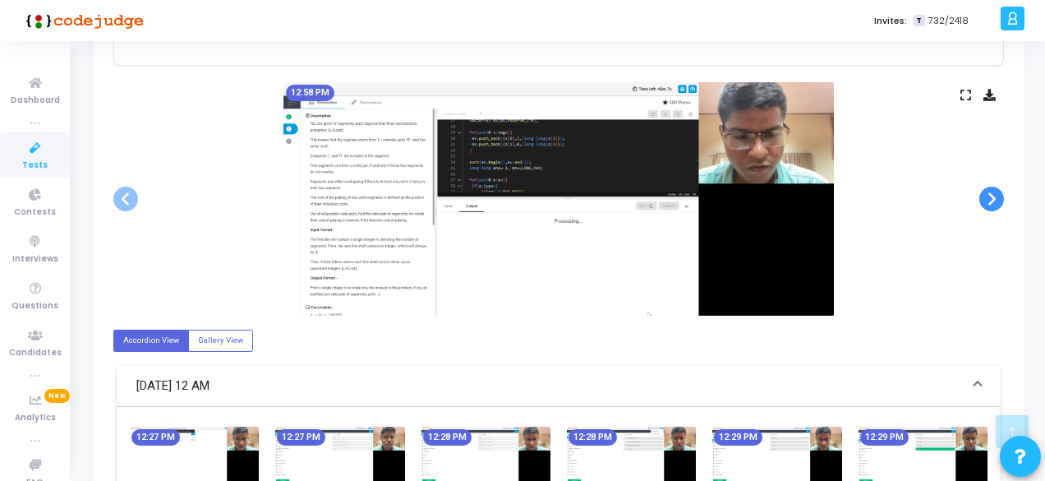
click at [994, 196] on span at bounding box center [991, 198] width 25 height 25
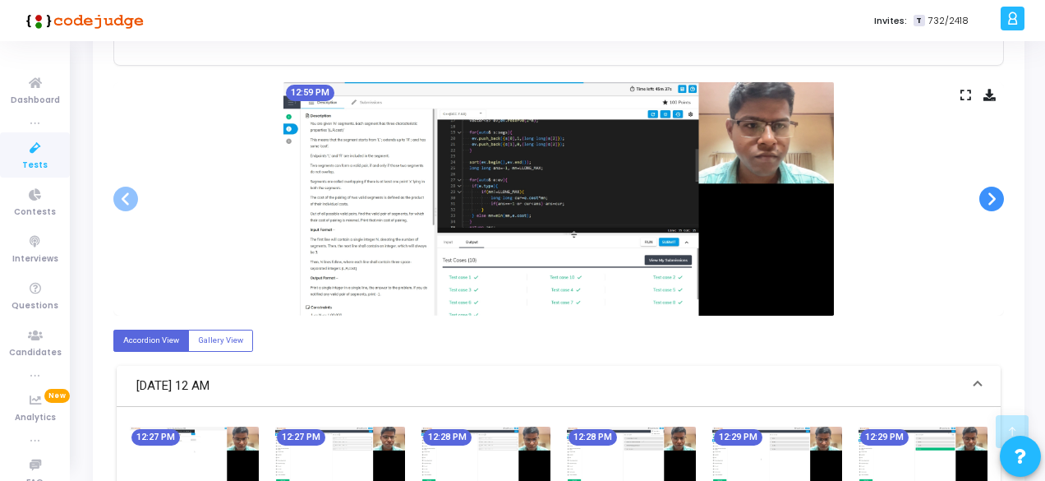
click at [994, 196] on span at bounding box center [991, 198] width 25 height 25
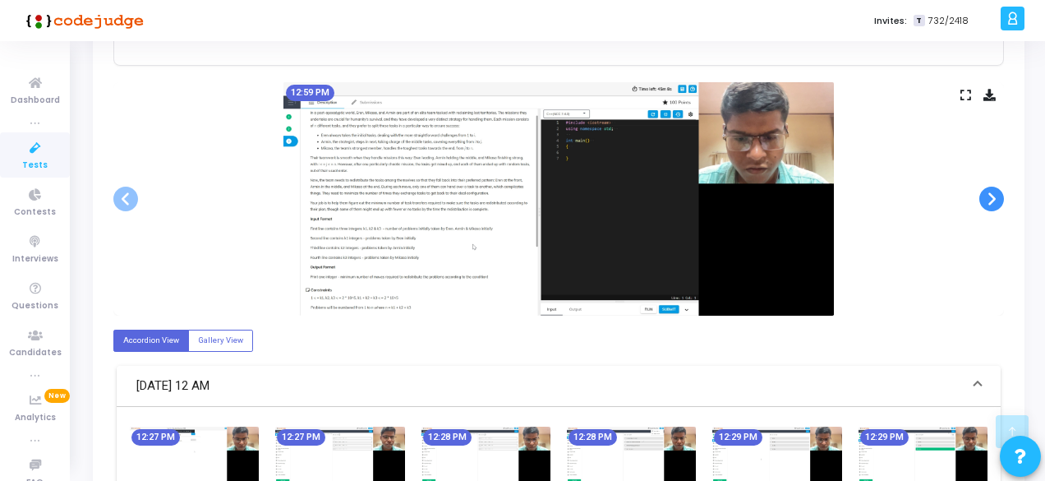
click at [994, 196] on span at bounding box center [991, 198] width 25 height 25
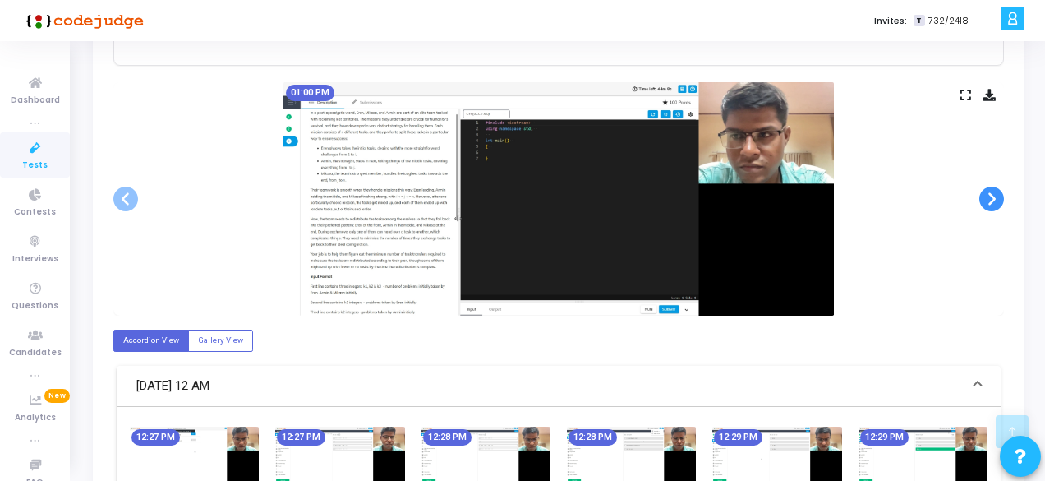
click at [994, 196] on span at bounding box center [991, 198] width 25 height 25
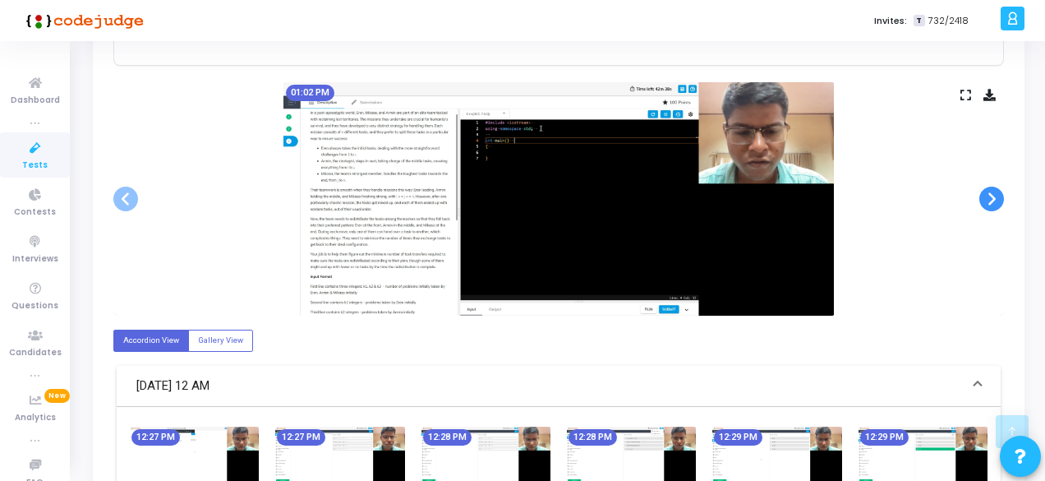
click at [994, 196] on span at bounding box center [991, 198] width 25 height 25
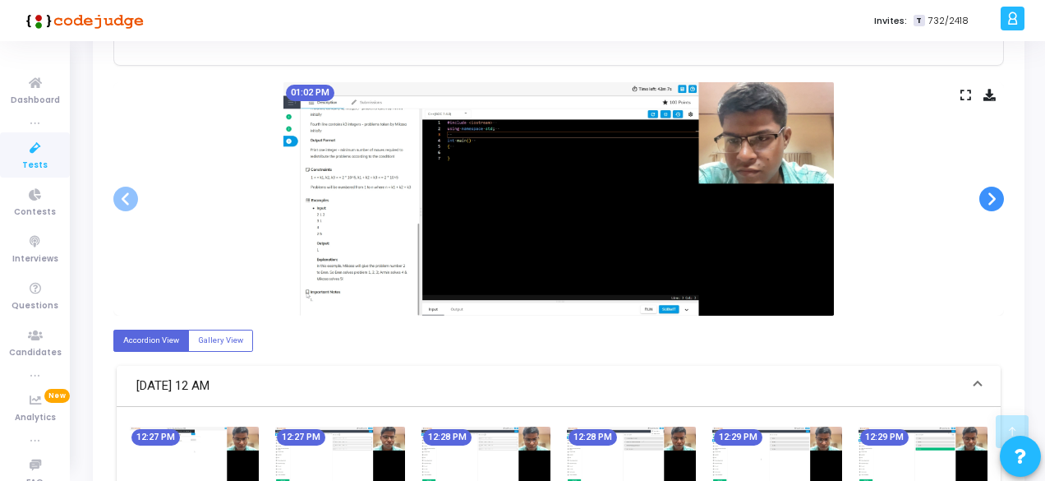
click at [994, 196] on span at bounding box center [991, 198] width 25 height 25
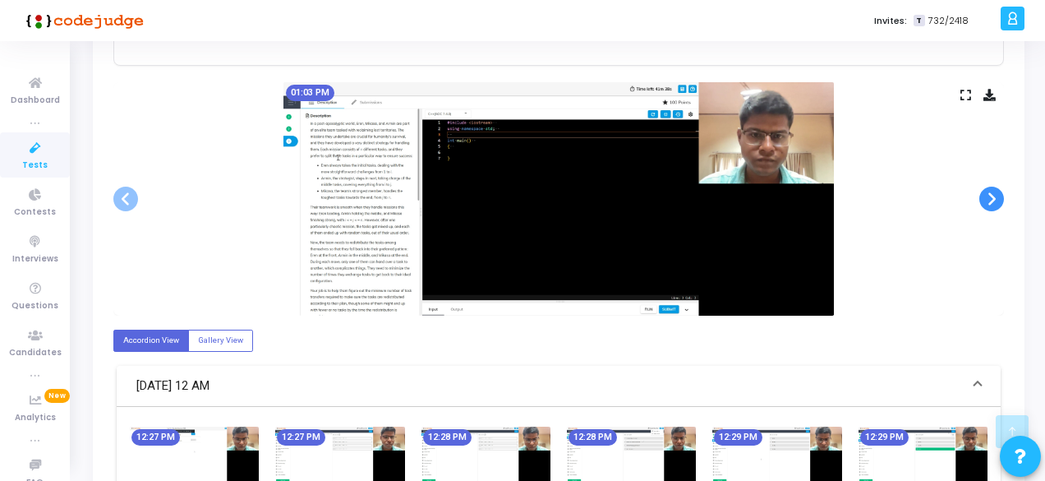
click at [994, 196] on span at bounding box center [991, 198] width 25 height 25
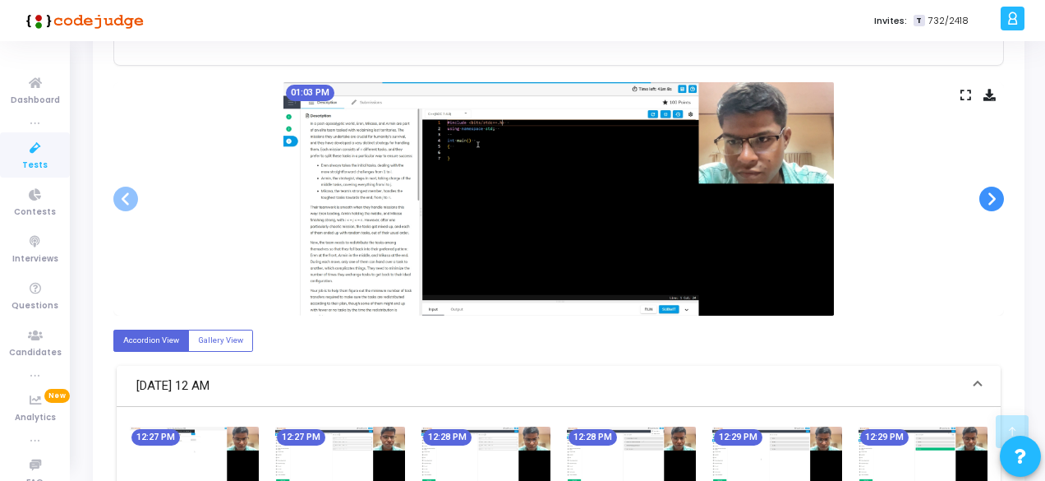
click at [994, 196] on span at bounding box center [991, 198] width 25 height 25
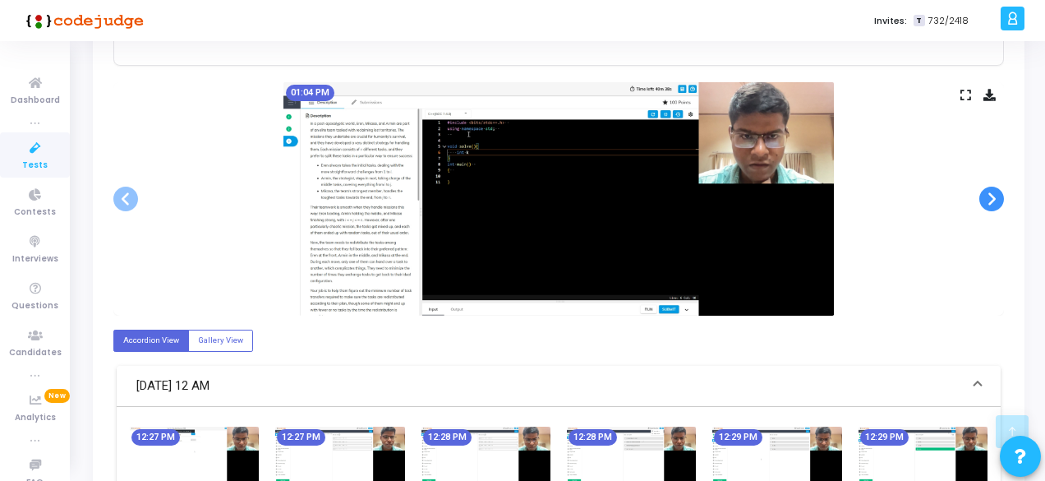
click at [994, 196] on span at bounding box center [991, 198] width 25 height 25
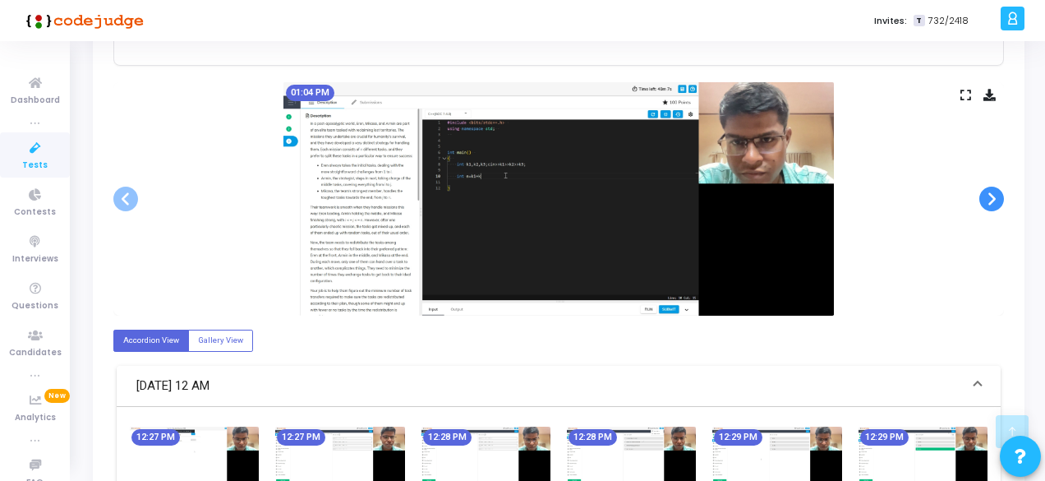
click at [994, 196] on span at bounding box center [991, 198] width 25 height 25
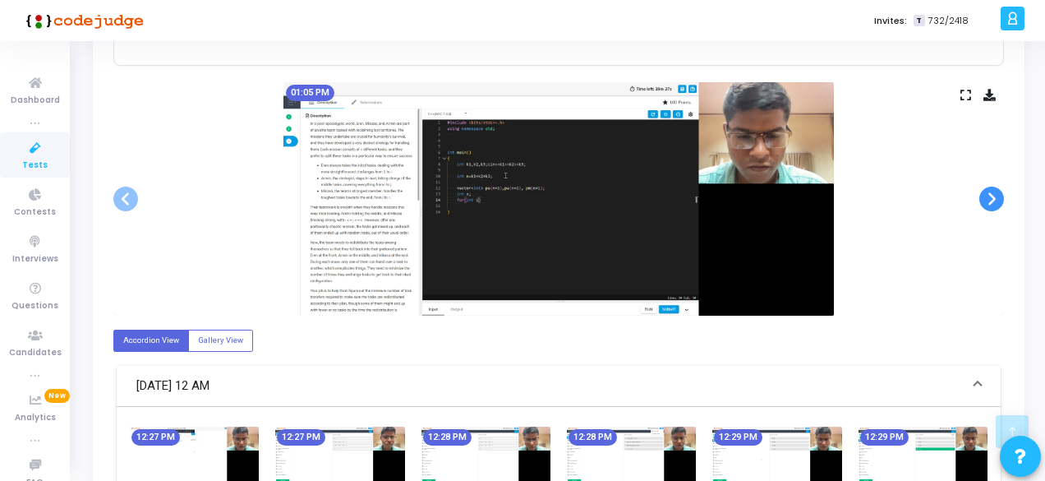
click at [994, 196] on span at bounding box center [991, 198] width 25 height 25
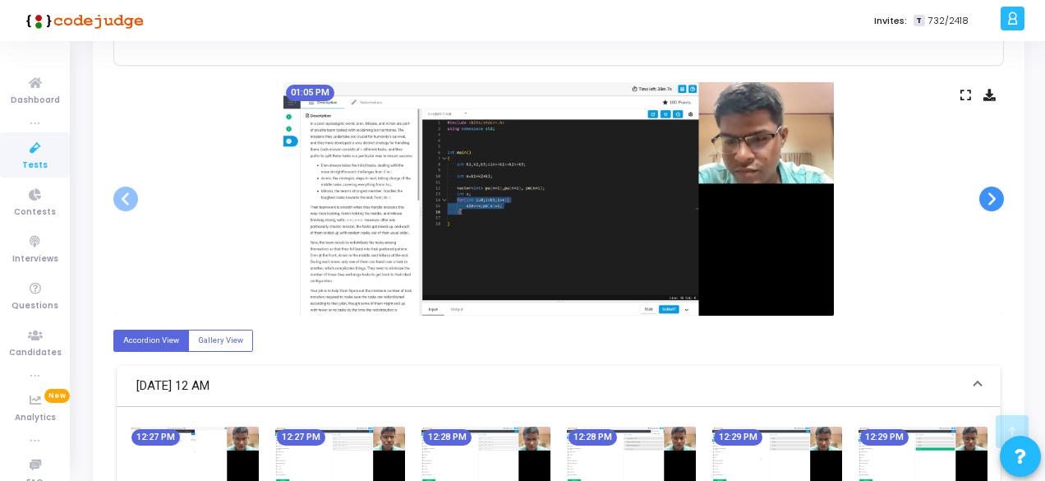
click at [994, 196] on span at bounding box center [991, 198] width 25 height 25
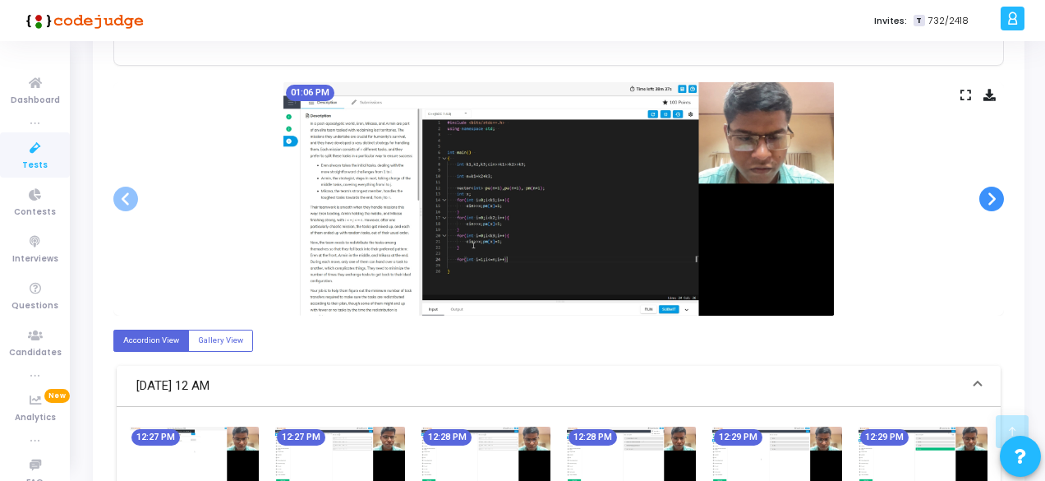
click at [994, 196] on span at bounding box center [991, 198] width 25 height 25
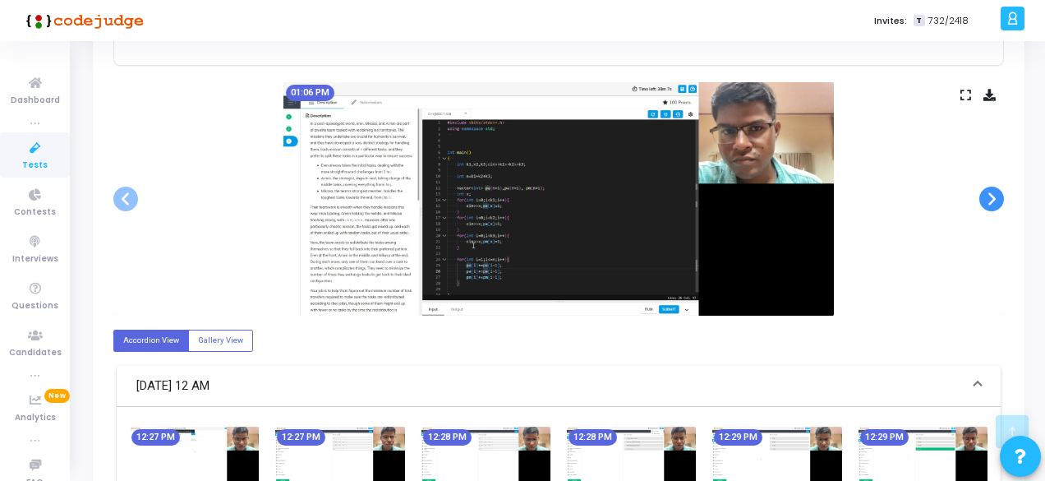
click at [994, 196] on span at bounding box center [991, 198] width 25 height 25
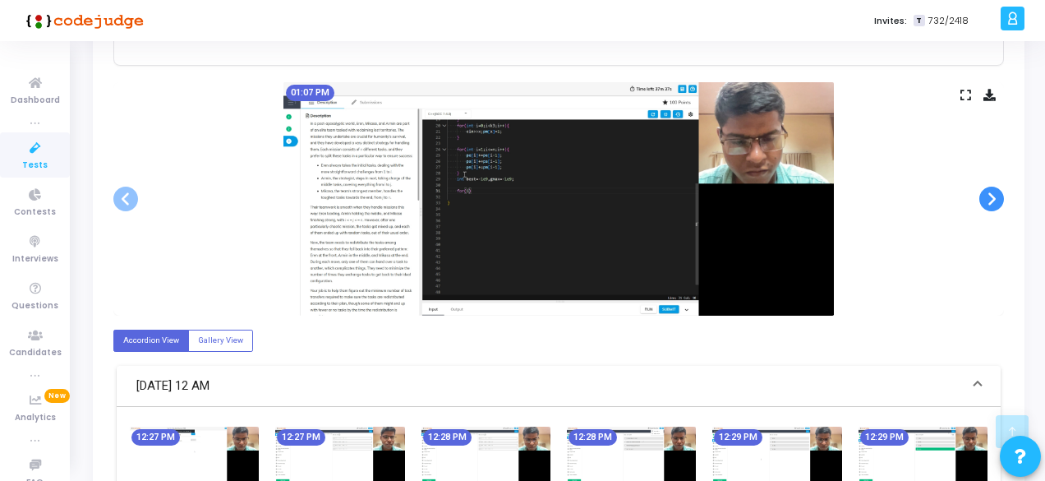
click at [994, 196] on span at bounding box center [991, 198] width 25 height 25
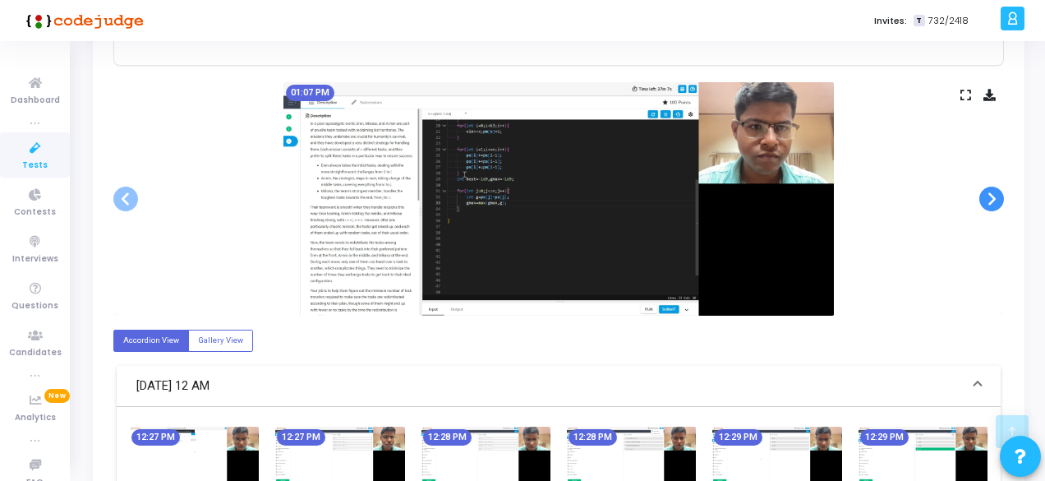
click at [994, 196] on span at bounding box center [991, 198] width 25 height 25
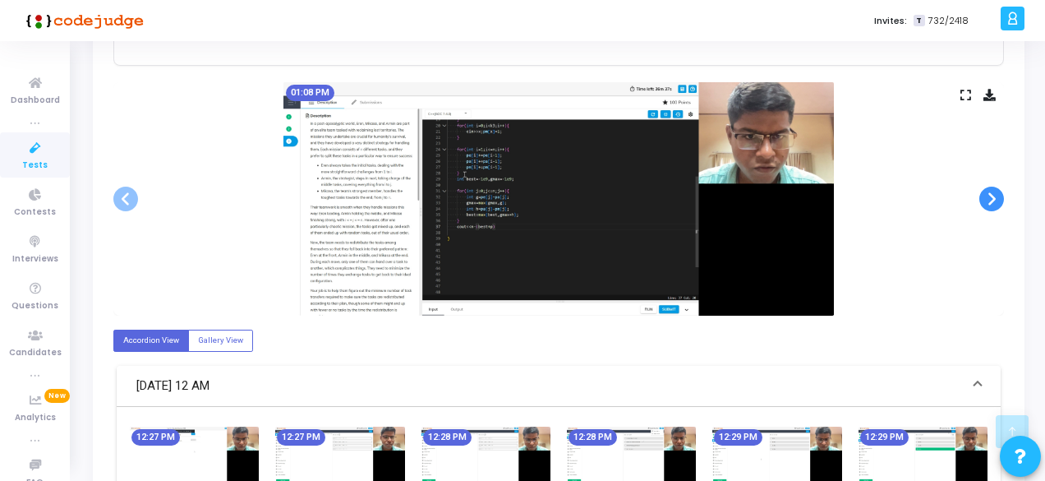
click at [994, 196] on span at bounding box center [991, 198] width 25 height 25
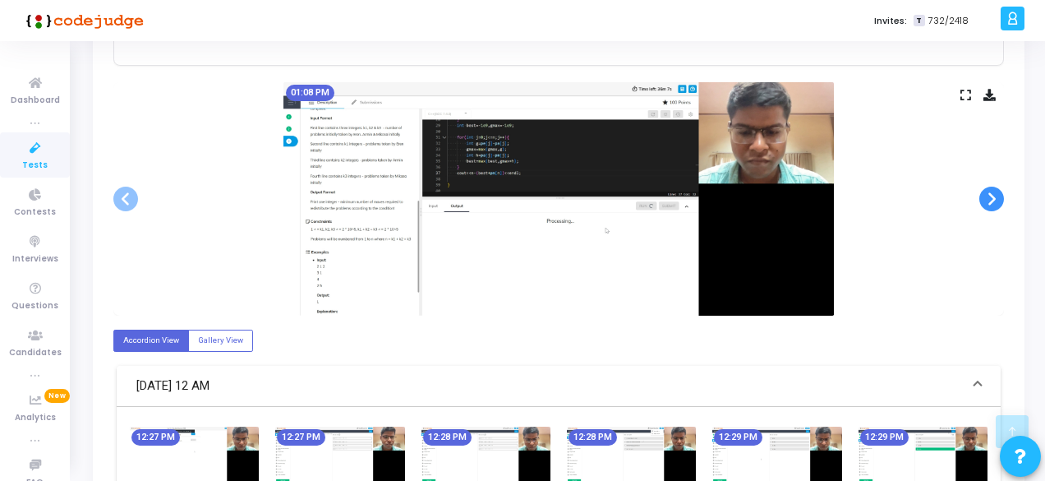
click at [994, 196] on span at bounding box center [991, 198] width 25 height 25
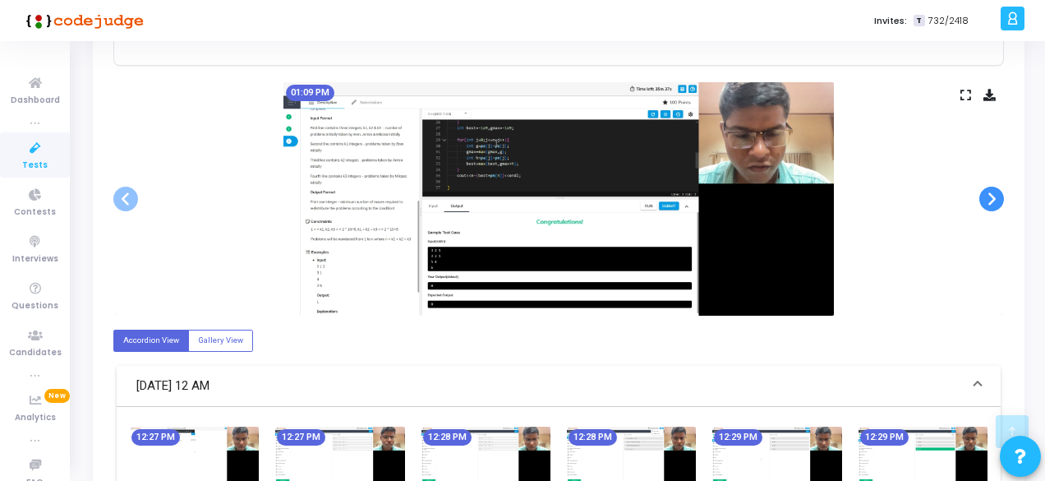
click at [994, 196] on span at bounding box center [991, 198] width 25 height 25
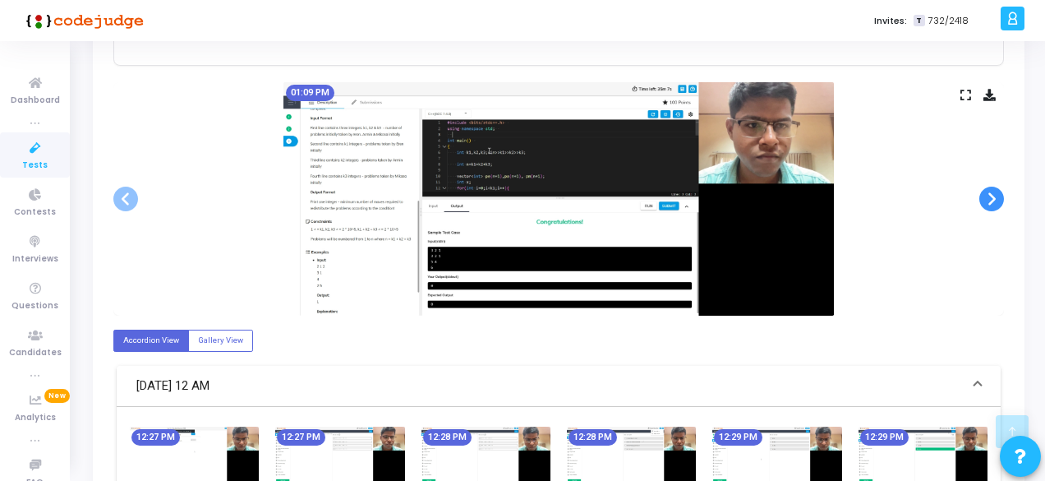
click at [994, 196] on span at bounding box center [991, 198] width 25 height 25
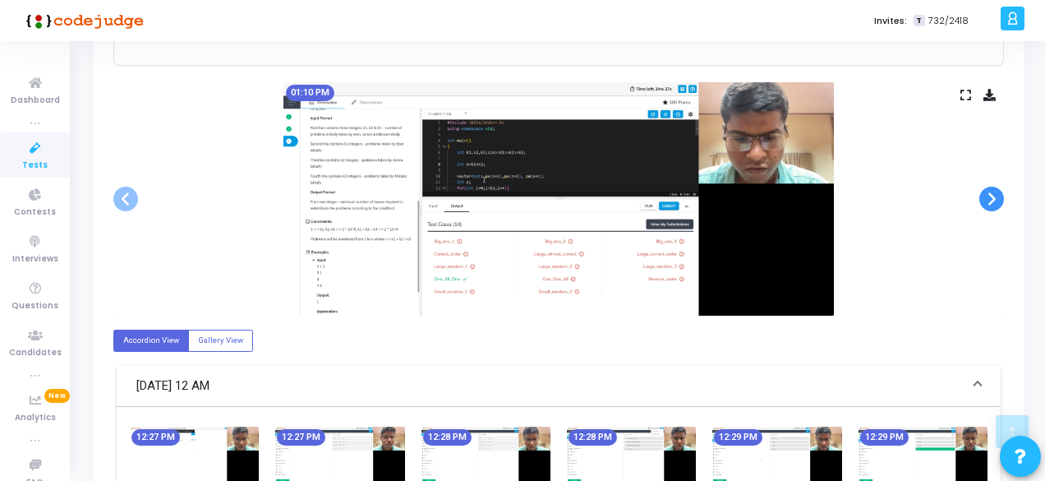
click at [994, 196] on span at bounding box center [991, 198] width 25 height 25
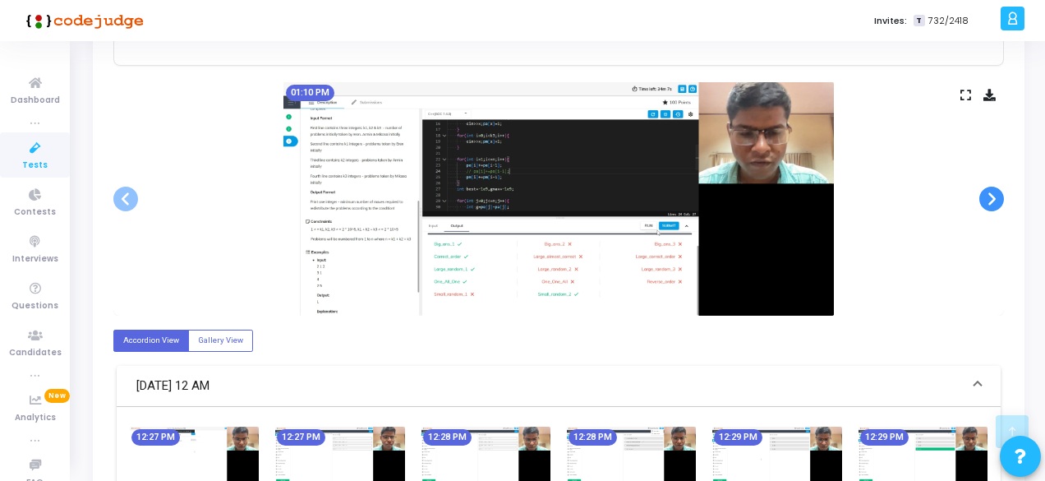
click at [994, 196] on span at bounding box center [991, 198] width 25 height 25
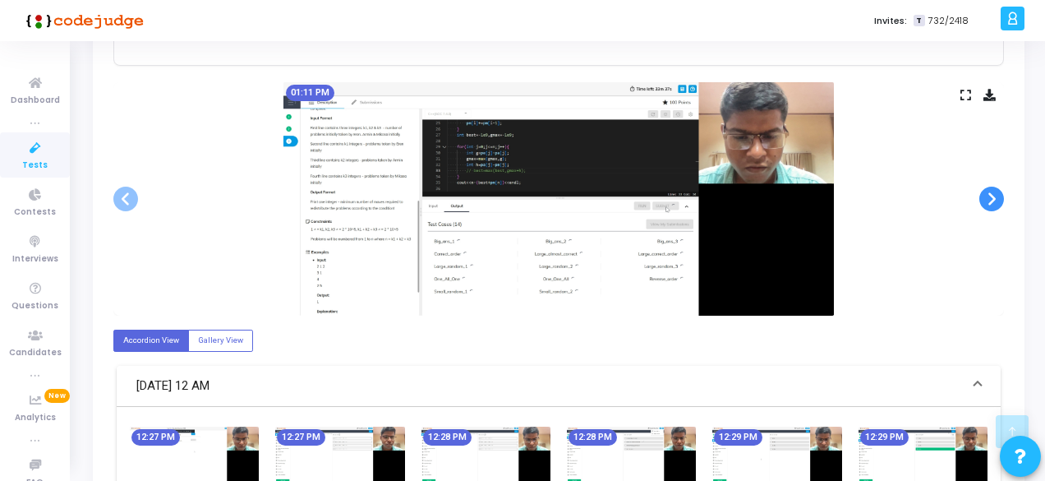
click at [994, 196] on span at bounding box center [991, 198] width 25 height 25
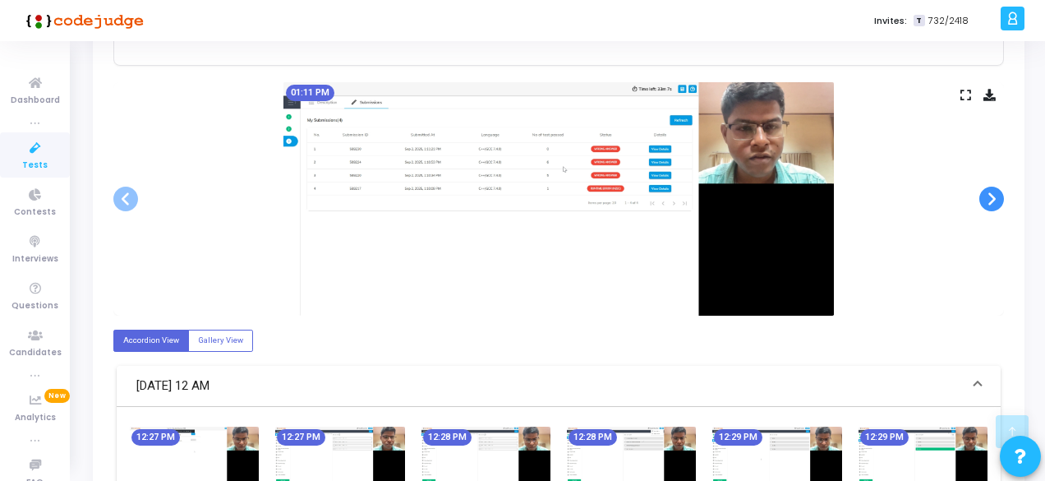
click at [994, 196] on span at bounding box center [991, 198] width 25 height 25
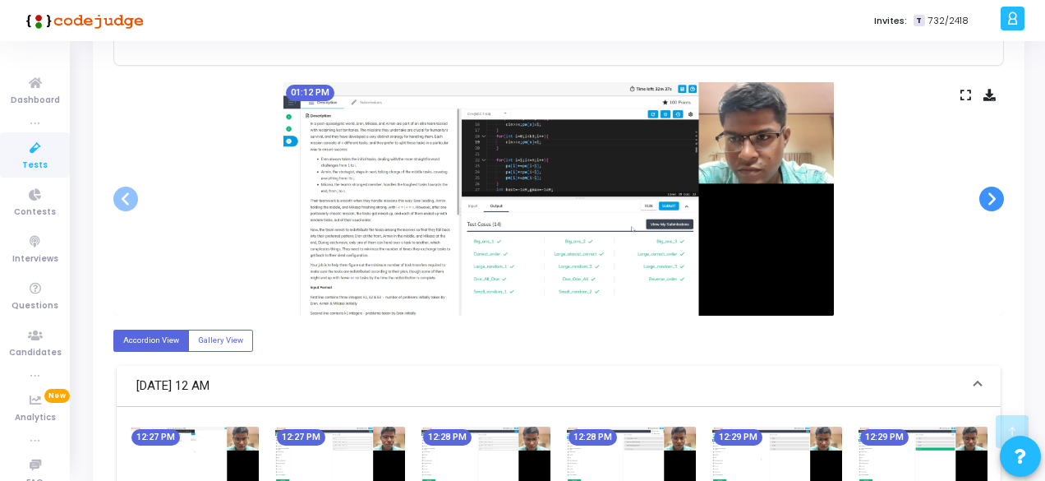
click at [994, 196] on span at bounding box center [991, 198] width 25 height 25
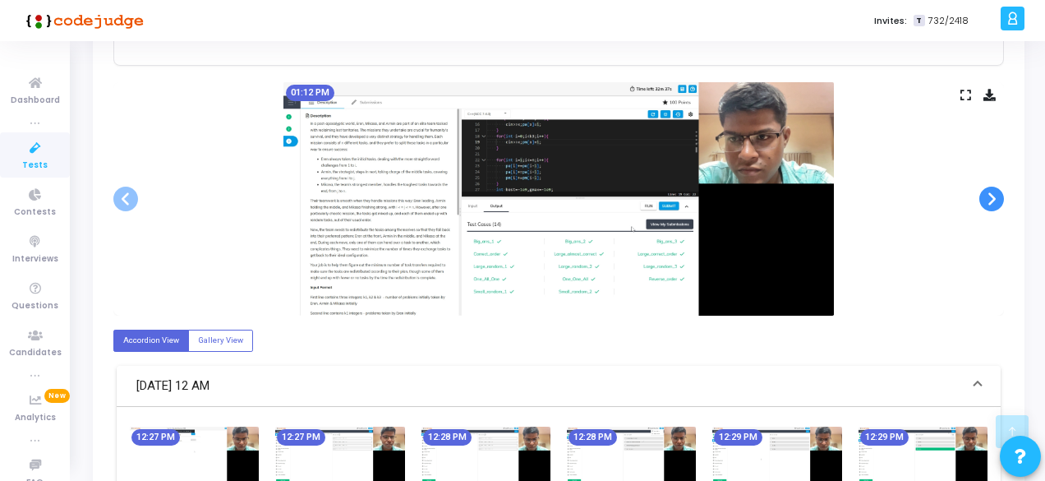
click at [994, 196] on span at bounding box center [991, 198] width 25 height 25
drag, startPoint x: 994, startPoint y: 196, endPoint x: 890, endPoint y: 198, distance: 104.3
click at [890, 198] on ngb-carousel "Slide 1 of 91 12:27 PM Slide 2 of 91 12:27 PM Slide 3 of 91 12:28 PM Slide 4 of…" at bounding box center [558, 198] width 891 height 233
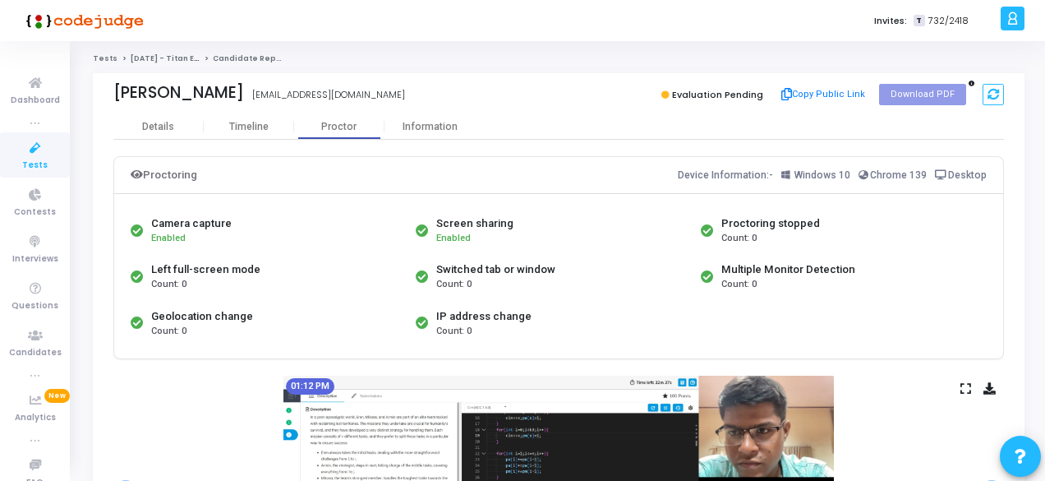
click at [586, 113] on div "Harsh Ramsurat Yadav iit2022184@iiita.ac.in Evaluation Pending Copy Public Link…" at bounding box center [558, 93] width 891 height 41
